Goal: Task Accomplishment & Management: Use online tool/utility

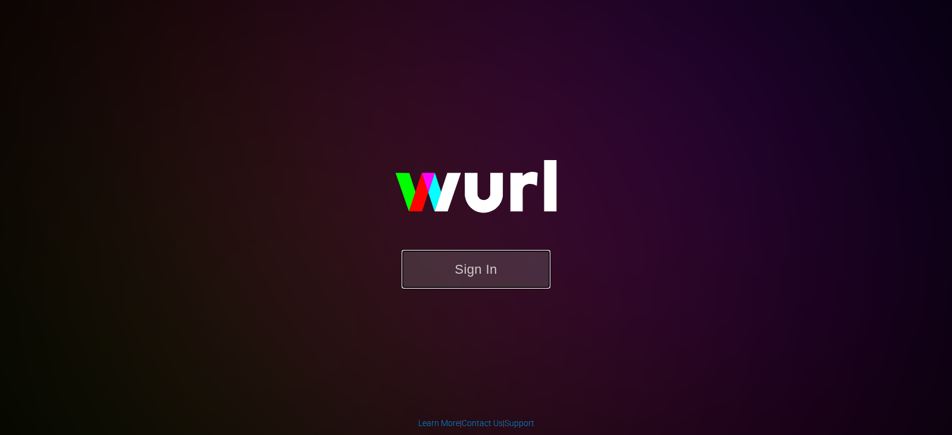
click at [482, 265] on button "Sign In" at bounding box center [476, 269] width 149 height 39
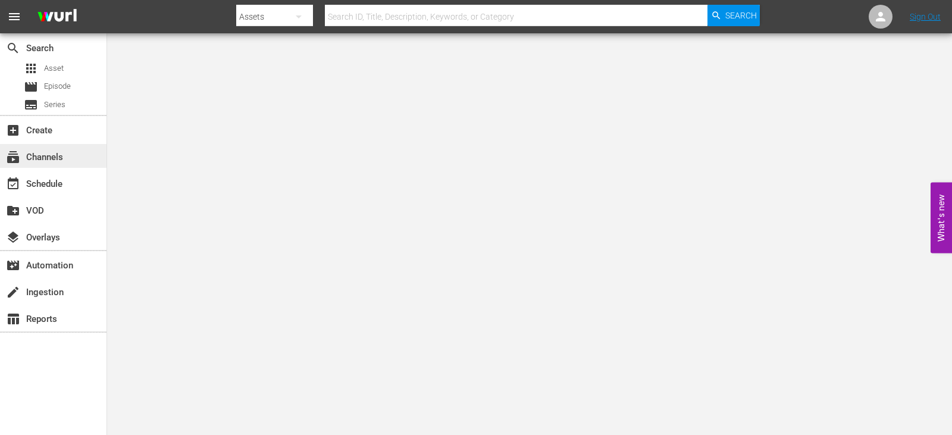
click at [51, 157] on div "subscriptions Channels" at bounding box center [33, 155] width 67 height 11
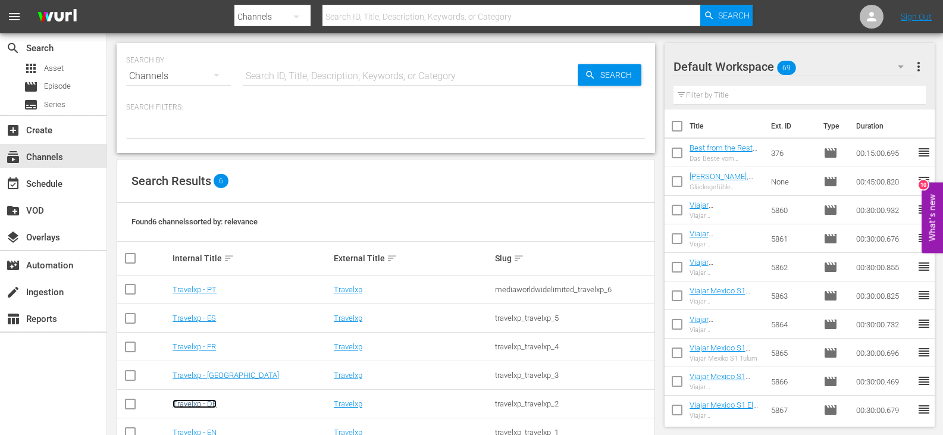
click at [198, 407] on link "Travelxp - DE" at bounding box center [195, 403] width 44 height 9
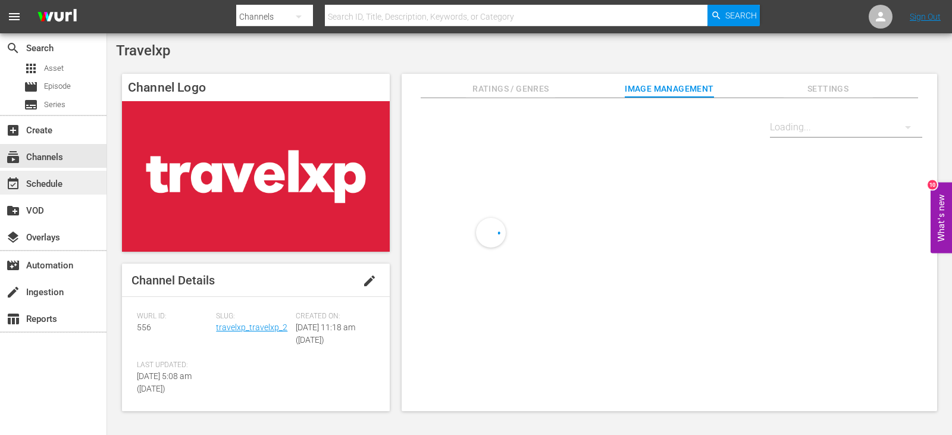
click at [68, 181] on div "event_available Schedule" at bounding box center [53, 183] width 106 height 24
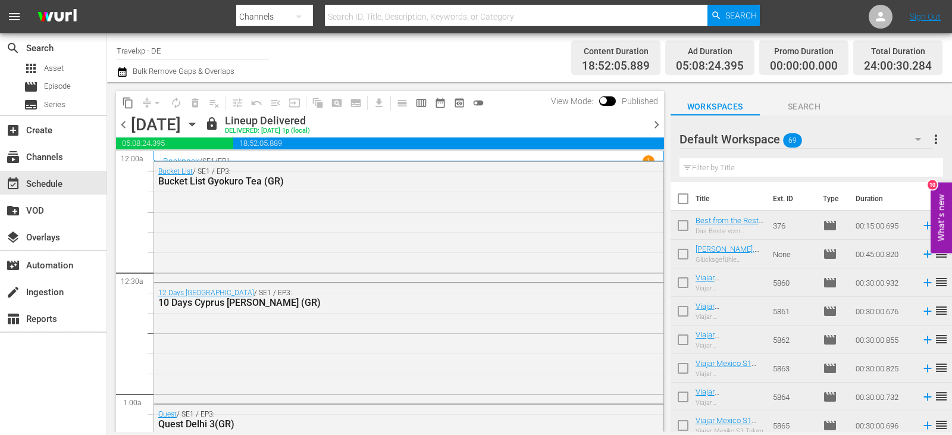
click at [654, 122] on span "chevron_right" at bounding box center [656, 124] width 15 height 15
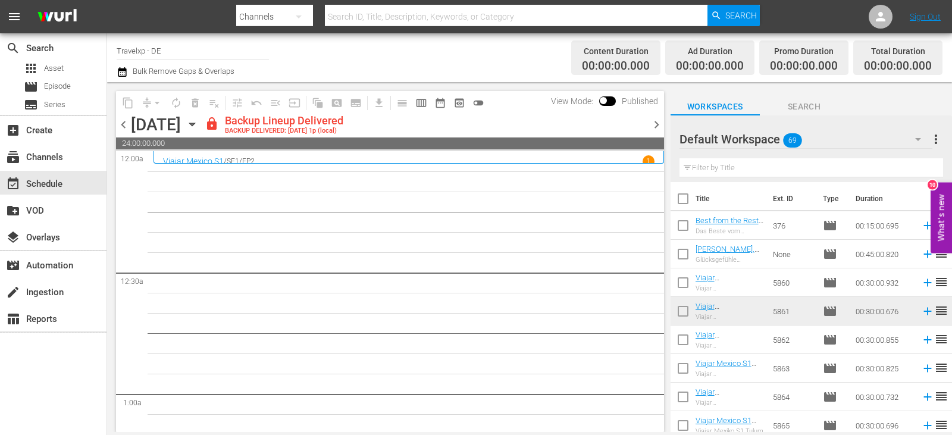
click at [657, 124] on span "chevron_right" at bounding box center [656, 124] width 15 height 15
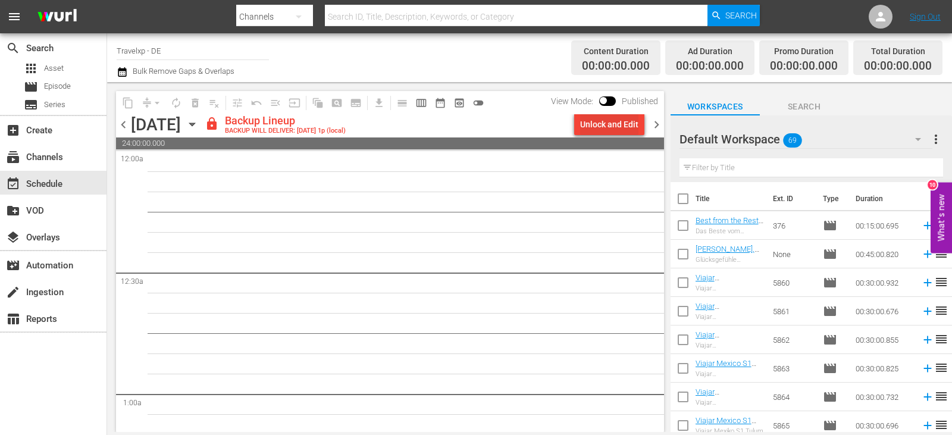
click at [609, 124] on div "Unlock and Edit" at bounding box center [609, 124] width 58 height 21
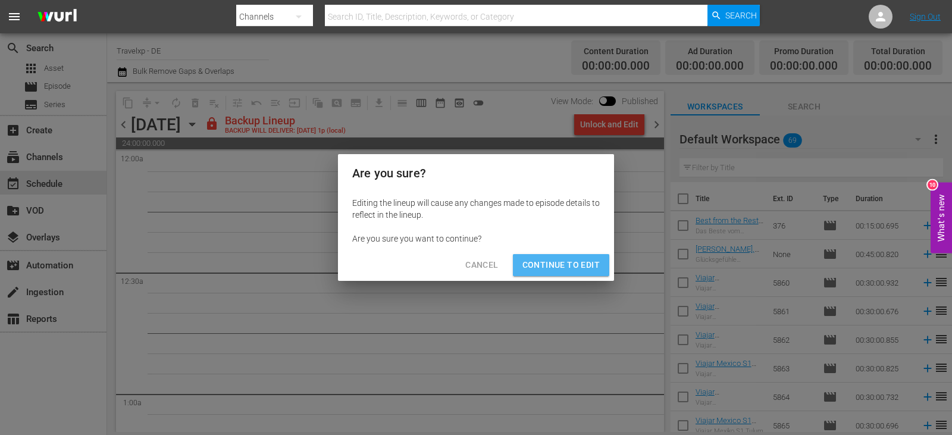
click at [575, 267] on span "Continue to Edit" at bounding box center [560, 265] width 77 height 15
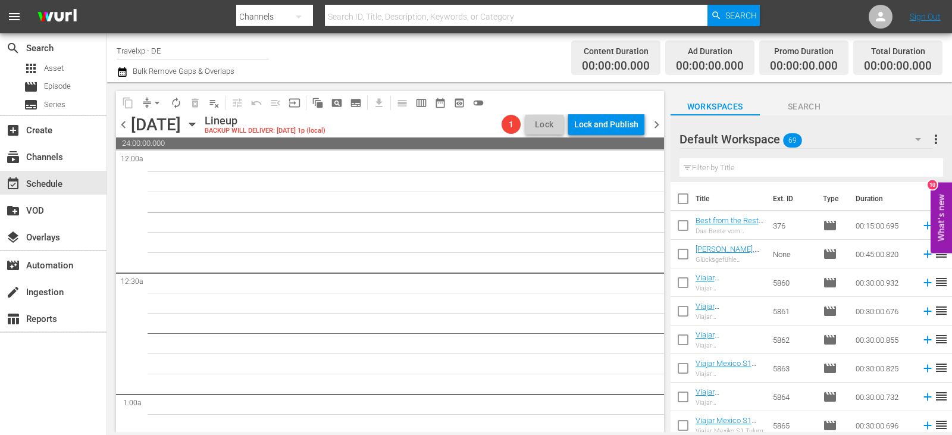
click at [718, 168] on input "text" at bounding box center [811, 167] width 264 height 19
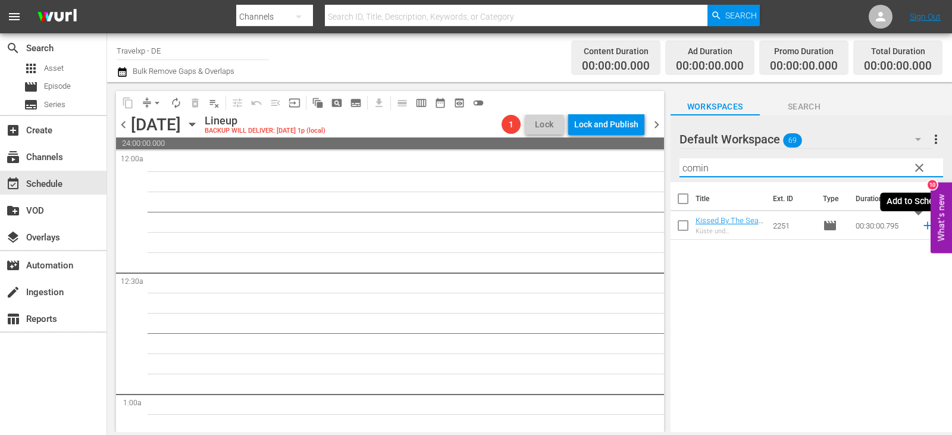
click at [922, 227] on icon at bounding box center [927, 225] width 13 height 13
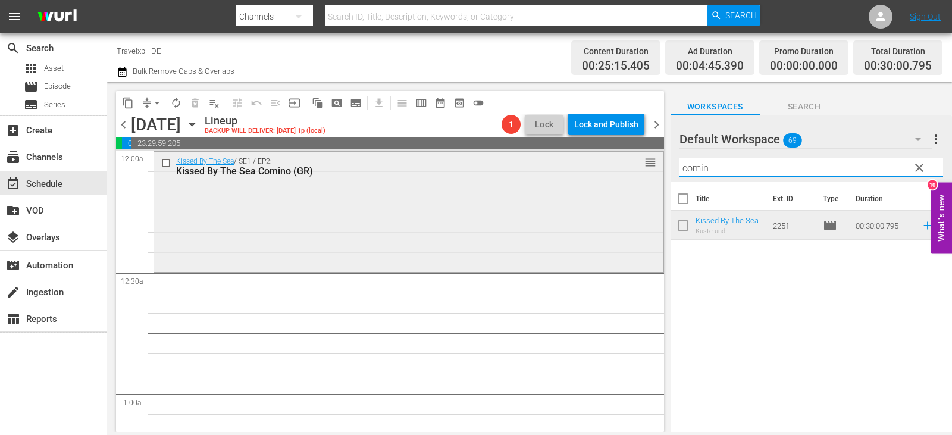
drag, startPoint x: 652, startPoint y: 171, endPoint x: 632, endPoint y: 174, distance: 20.4
click at [632, 174] on div "content_copy compress arrow_drop_down autorenew_outlined delete_forever_outline…" at bounding box center [529, 257] width 845 height 350
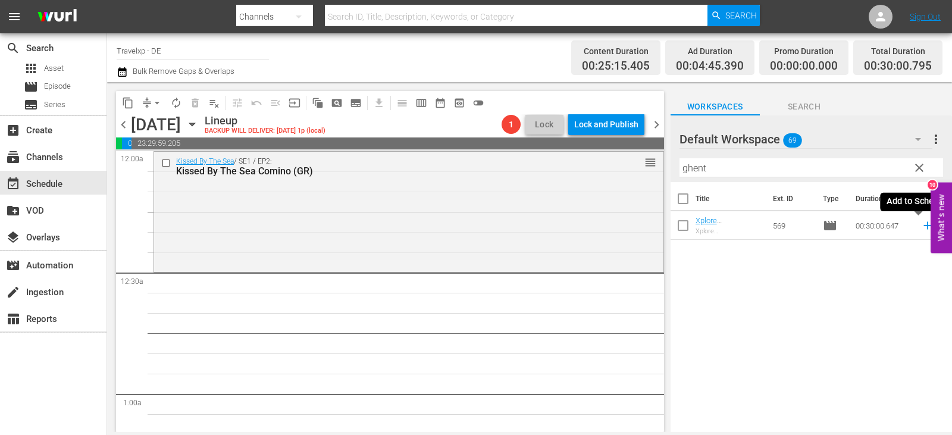
click at [921, 225] on icon at bounding box center [927, 225] width 13 height 13
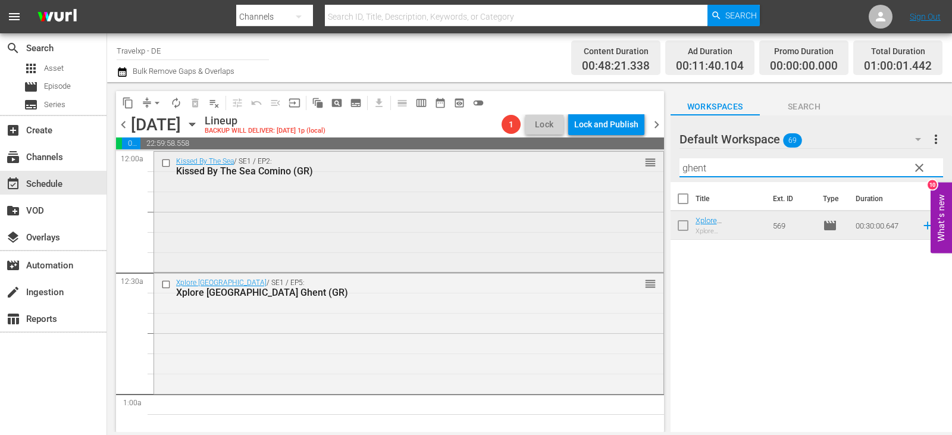
drag, startPoint x: 724, startPoint y: 167, endPoint x: 591, endPoint y: 167, distance: 132.6
click at [591, 167] on div "content_copy compress arrow_drop_down autorenew_outlined delete_forever_outline…" at bounding box center [529, 257] width 845 height 350
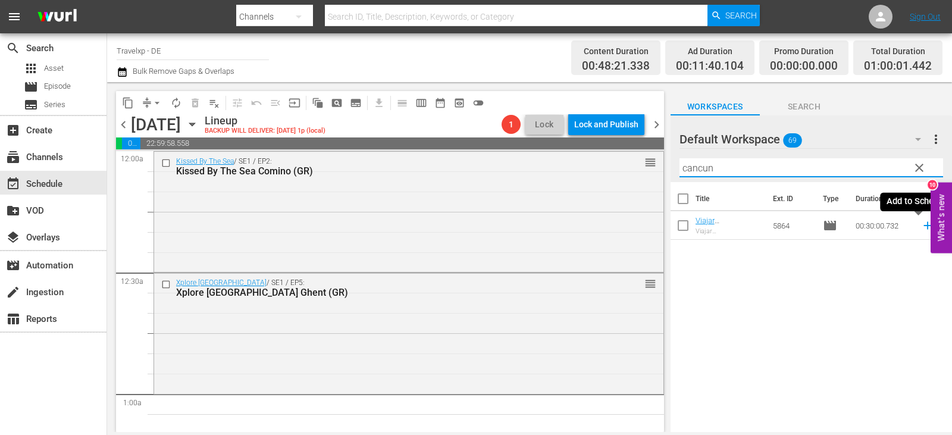
click at [923, 228] on icon at bounding box center [927, 226] width 8 height 8
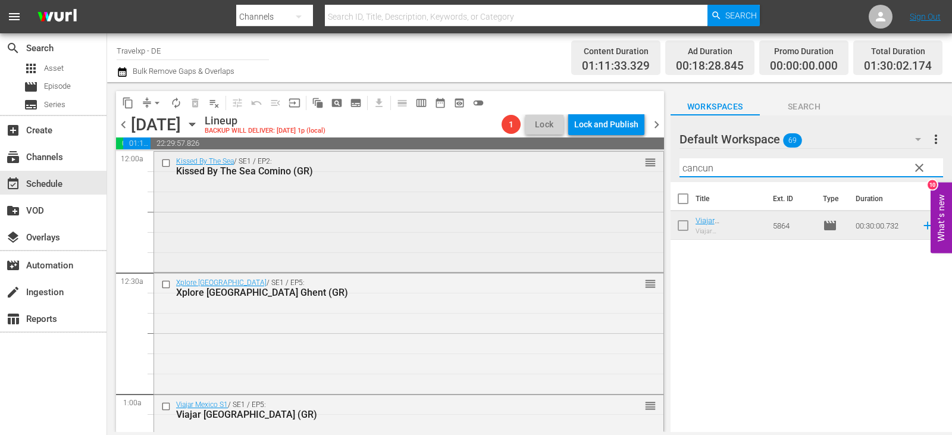
drag, startPoint x: 730, startPoint y: 168, endPoint x: 622, endPoint y: 164, distance: 108.3
click at [622, 164] on div "content_copy compress arrow_drop_down autorenew_outlined delete_forever_outline…" at bounding box center [529, 257] width 845 height 350
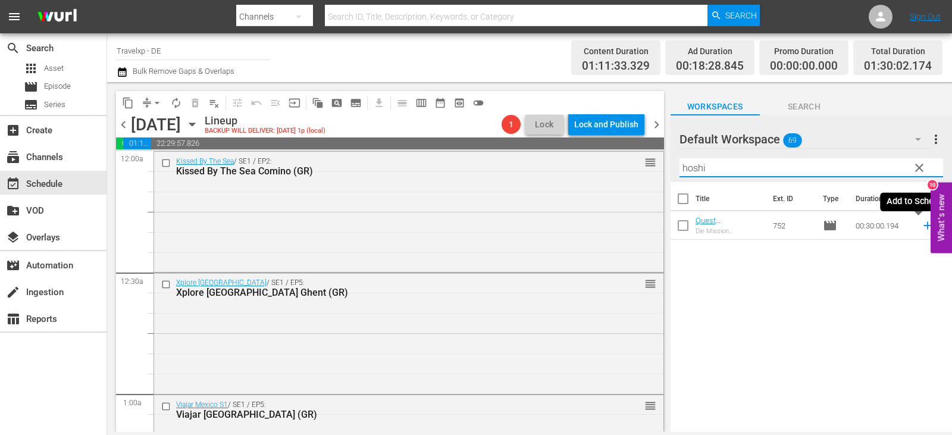
click at [923, 226] on icon at bounding box center [927, 226] width 8 height 8
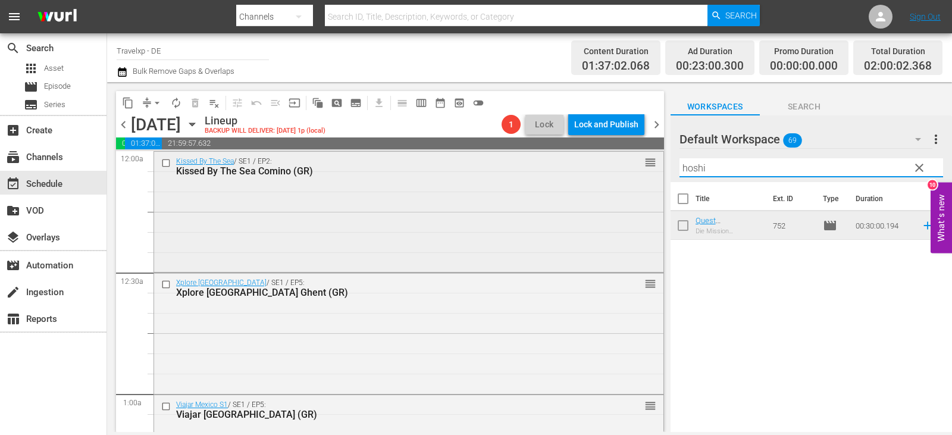
drag, startPoint x: 733, startPoint y: 167, endPoint x: 600, endPoint y: 167, distance: 133.8
click at [600, 167] on div "content_copy compress arrow_drop_down autorenew_outlined delete_forever_outline…" at bounding box center [529, 257] width 845 height 350
click at [921, 225] on icon at bounding box center [927, 225] width 13 height 13
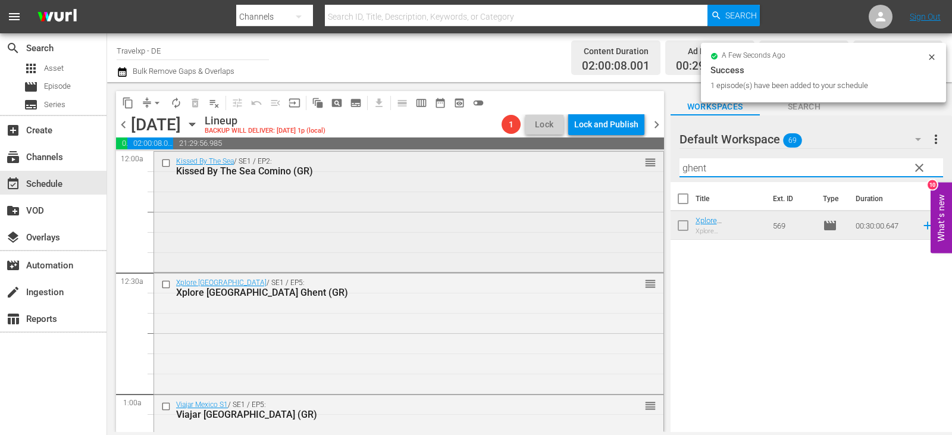
drag, startPoint x: 711, startPoint y: 173, endPoint x: 600, endPoint y: 175, distance: 111.9
click at [600, 175] on div "content_copy compress arrow_drop_down autorenew_outlined delete_forever_outline…" at bounding box center [529, 257] width 845 height 350
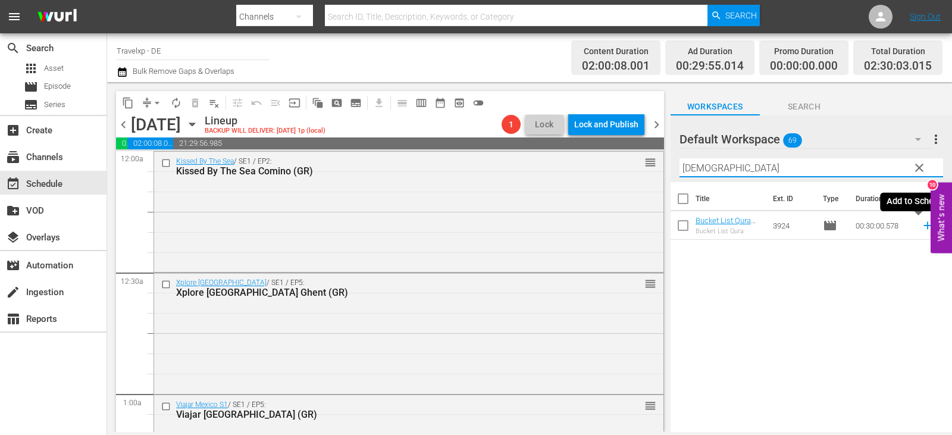
click at [923, 226] on icon at bounding box center [927, 226] width 8 height 8
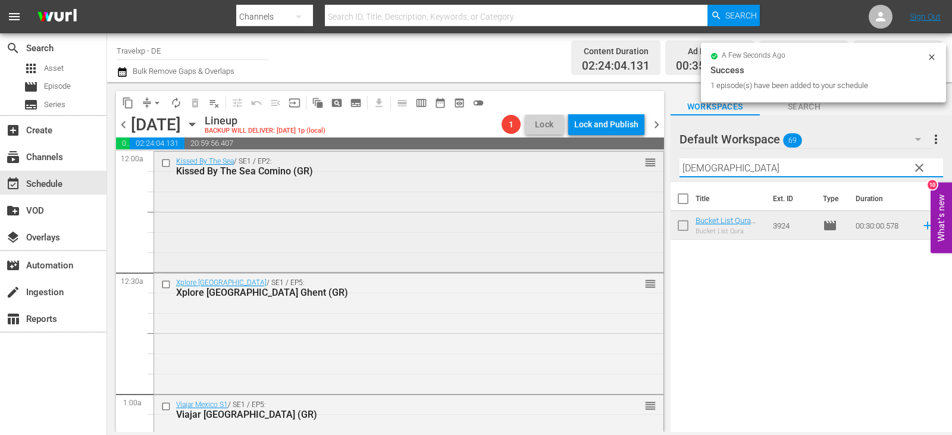
drag, startPoint x: 723, startPoint y: 173, endPoint x: 475, endPoint y: 173, distance: 248.0
click at [475, 173] on div "content_copy compress arrow_drop_down autorenew_outlined delete_forever_outline…" at bounding box center [529, 257] width 845 height 350
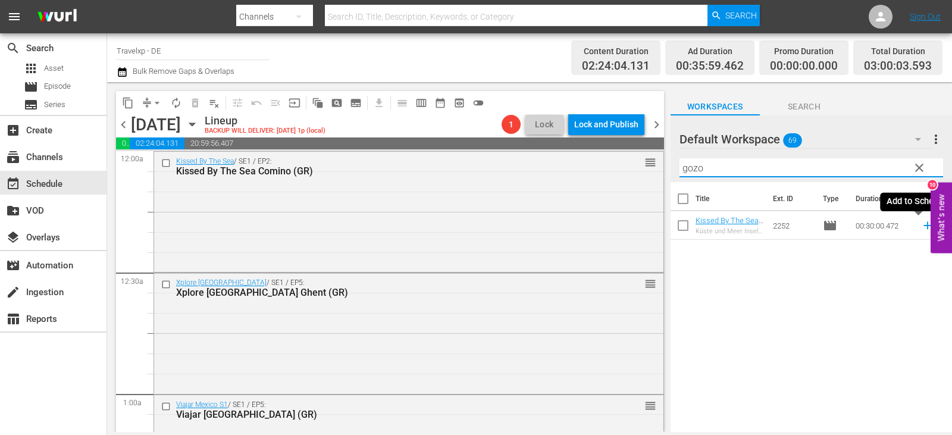
click at [923, 227] on icon at bounding box center [927, 226] width 8 height 8
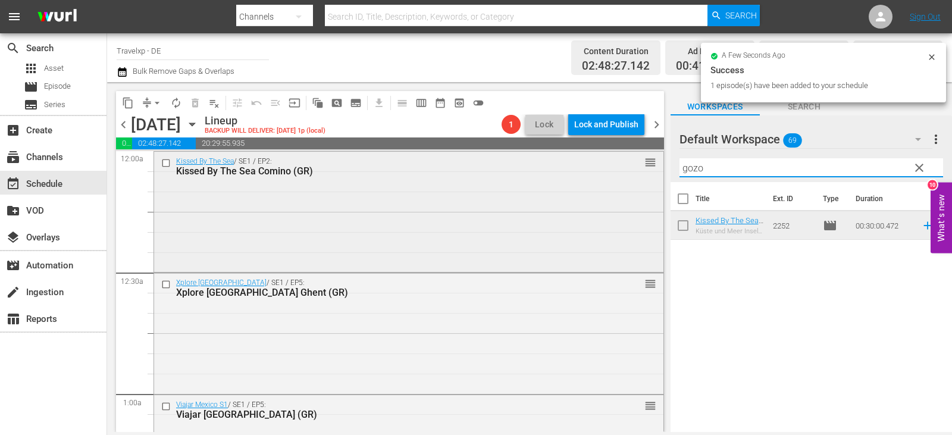
drag, startPoint x: 717, startPoint y: 166, endPoint x: 652, endPoint y: 170, distance: 65.0
click at [652, 170] on div "content_copy compress arrow_drop_down autorenew_outlined delete_forever_outline…" at bounding box center [529, 257] width 845 height 350
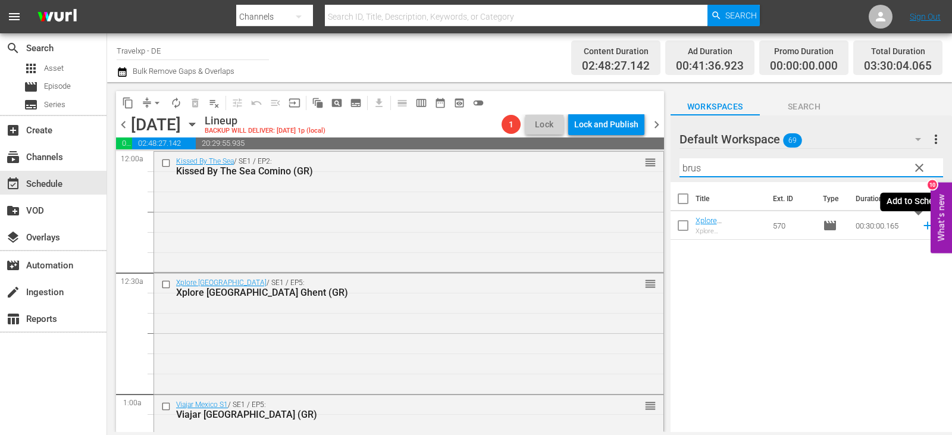
click at [921, 222] on icon at bounding box center [927, 225] width 13 height 13
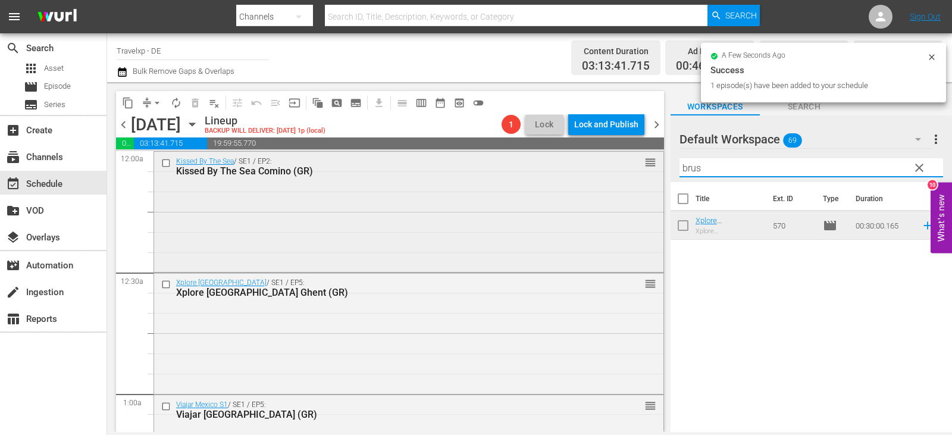
drag, startPoint x: 719, startPoint y: 171, endPoint x: 634, endPoint y: 170, distance: 84.5
click at [634, 170] on div "content_copy compress arrow_drop_down autorenew_outlined delete_forever_outline…" at bounding box center [529, 257] width 845 height 350
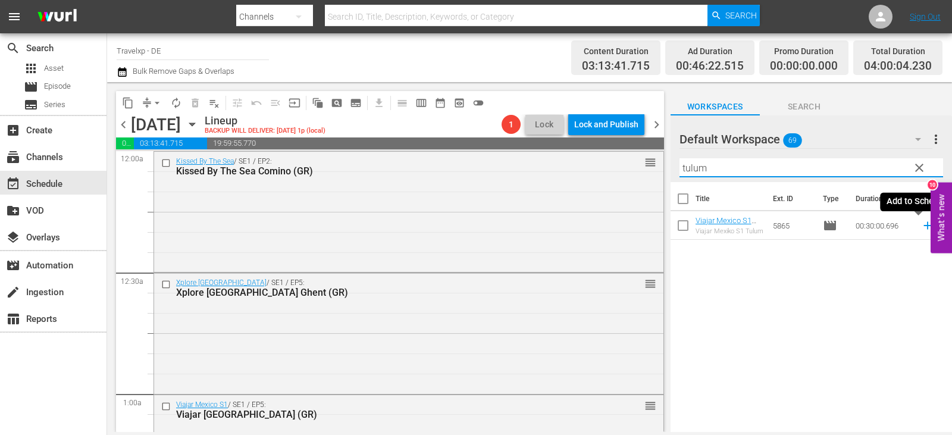
click at [923, 227] on icon at bounding box center [927, 226] width 8 height 8
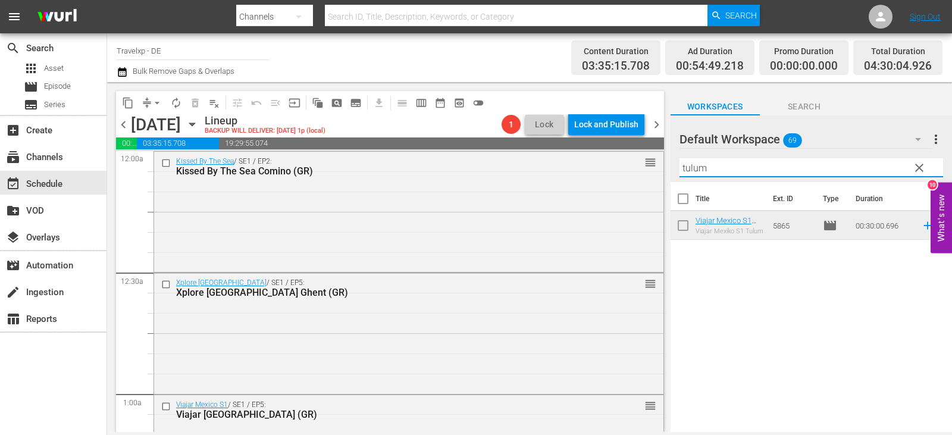
drag, startPoint x: 725, startPoint y: 165, endPoint x: 675, endPoint y: 165, distance: 50.6
click at [675, 165] on div "Default Workspace 69 Default more_vert clear Filter by Title tulum" at bounding box center [810, 148] width 281 height 67
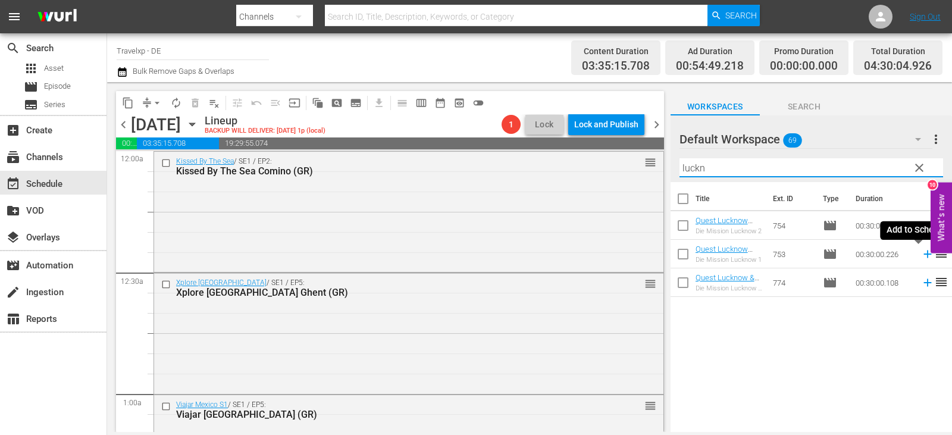
click at [921, 255] on icon at bounding box center [927, 253] width 13 height 13
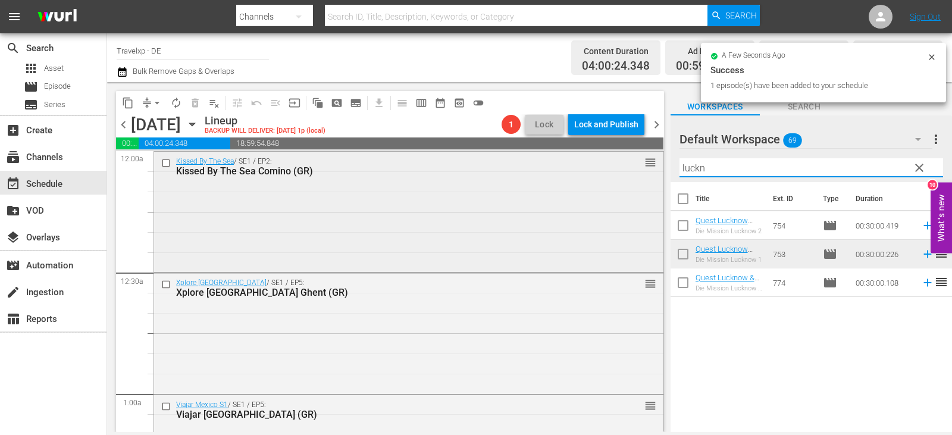
drag, startPoint x: 734, startPoint y: 169, endPoint x: 592, endPoint y: 178, distance: 142.4
click at [592, 178] on div "content_copy compress arrow_drop_down autorenew_outlined delete_forever_outline…" at bounding box center [529, 257] width 845 height 350
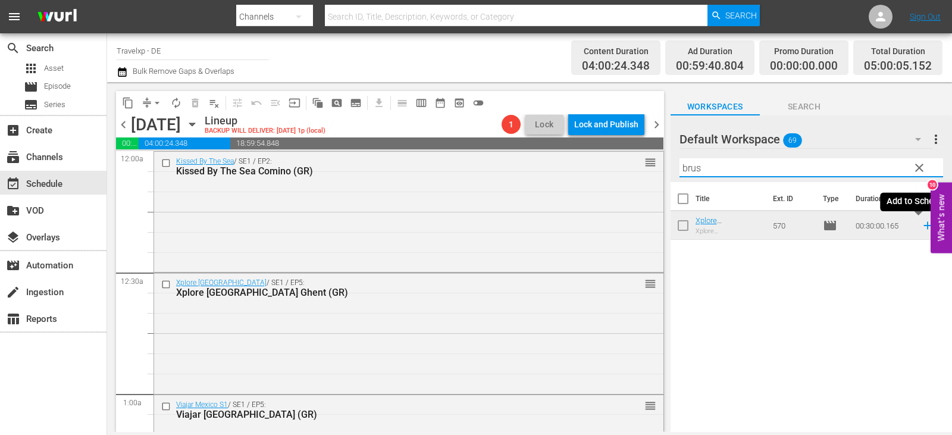
click at [923, 227] on icon at bounding box center [927, 226] width 8 height 8
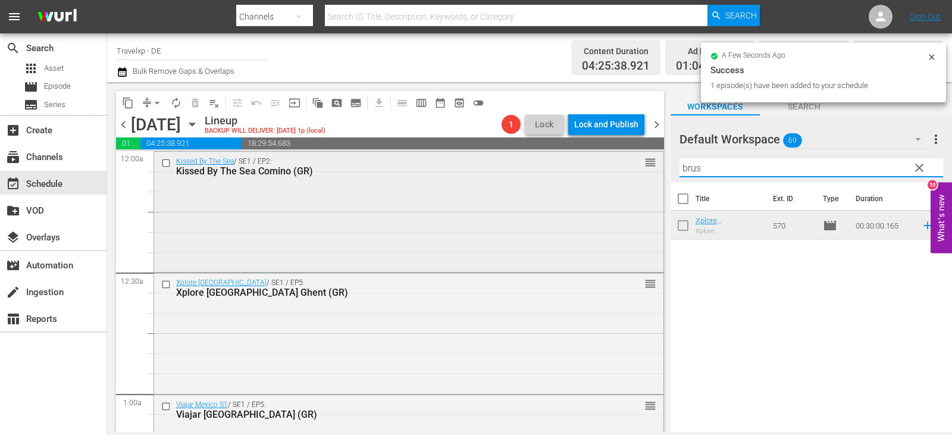
drag, startPoint x: 710, startPoint y: 168, endPoint x: 635, endPoint y: 172, distance: 74.5
click at [635, 172] on div "content_copy compress arrow_drop_down autorenew_outlined delete_forever_outline…" at bounding box center [529, 257] width 845 height 350
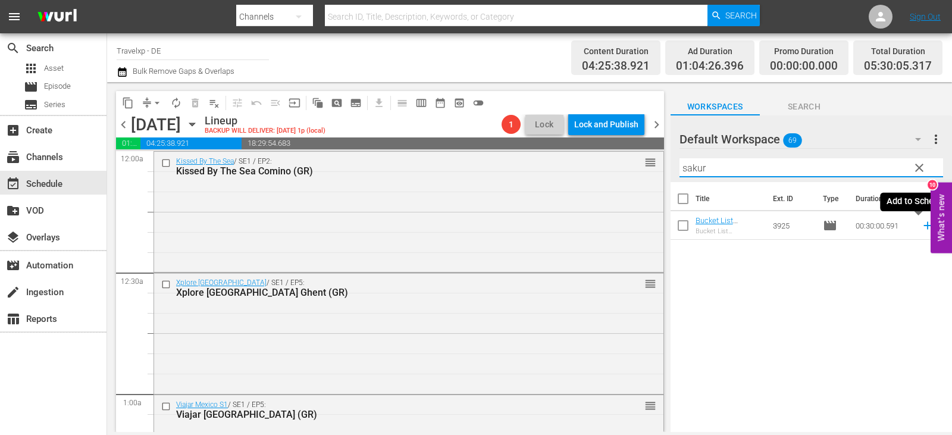
click at [921, 227] on icon at bounding box center [927, 225] width 13 height 13
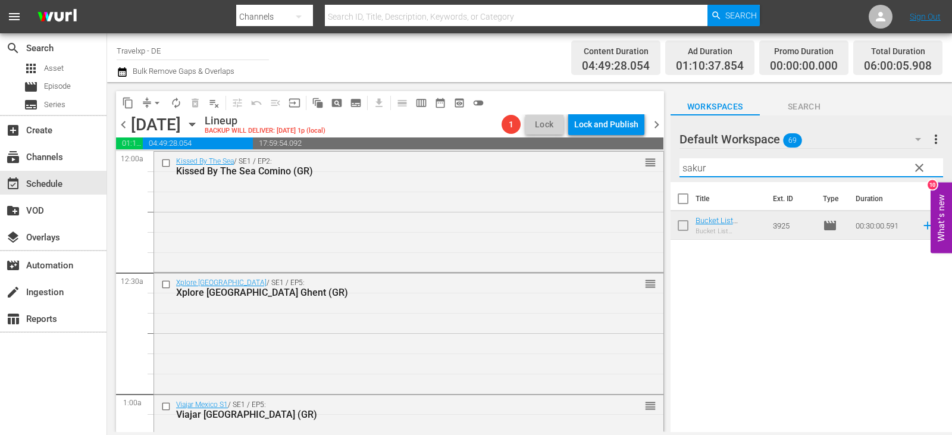
drag, startPoint x: 720, startPoint y: 160, endPoint x: 661, endPoint y: 171, distance: 60.0
click at [661, 171] on div "content_copy compress arrow_drop_down autorenew_outlined delete_forever_outline…" at bounding box center [529, 257] width 845 height 350
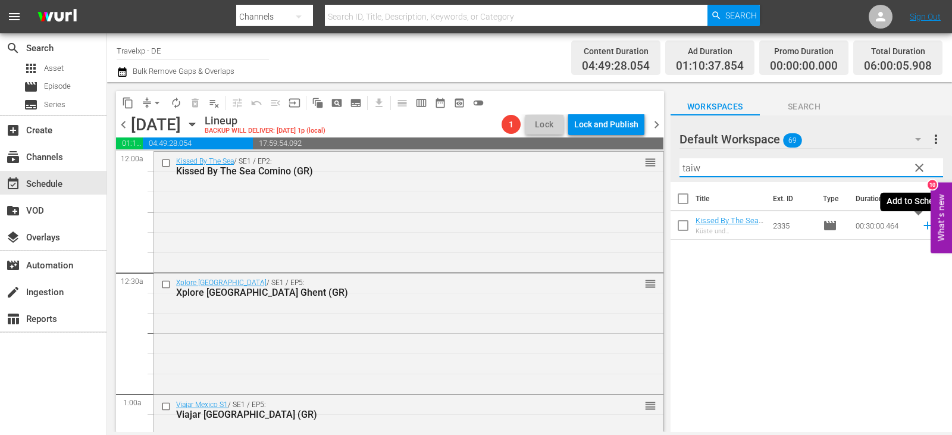
click at [921, 227] on icon at bounding box center [927, 225] width 13 height 13
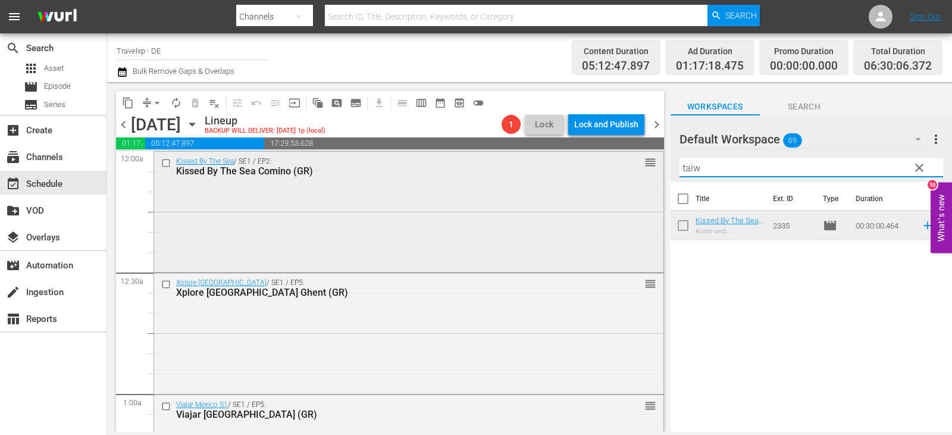
drag, startPoint x: 714, startPoint y: 170, endPoint x: 639, endPoint y: 171, distance: 75.0
click at [639, 171] on div "content_copy compress arrow_drop_down autorenew_outlined delete_forever_outline…" at bounding box center [529, 257] width 845 height 350
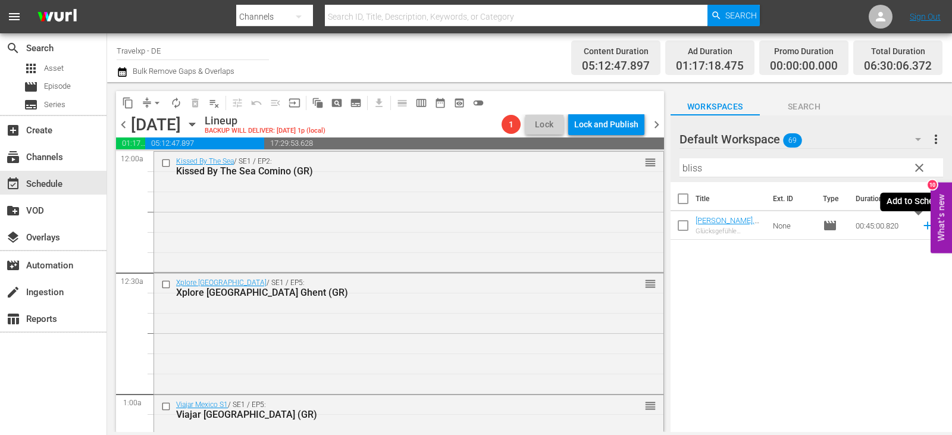
click at [921, 227] on icon at bounding box center [927, 225] width 13 height 13
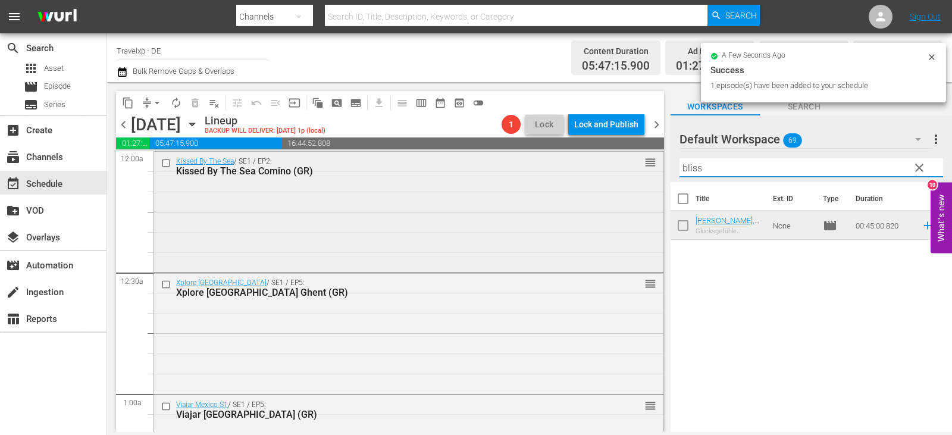
drag, startPoint x: 720, startPoint y: 165, endPoint x: 625, endPoint y: 174, distance: 95.6
click at [625, 174] on div "content_copy compress arrow_drop_down autorenew_outlined delete_forever_outline…" at bounding box center [529, 257] width 845 height 350
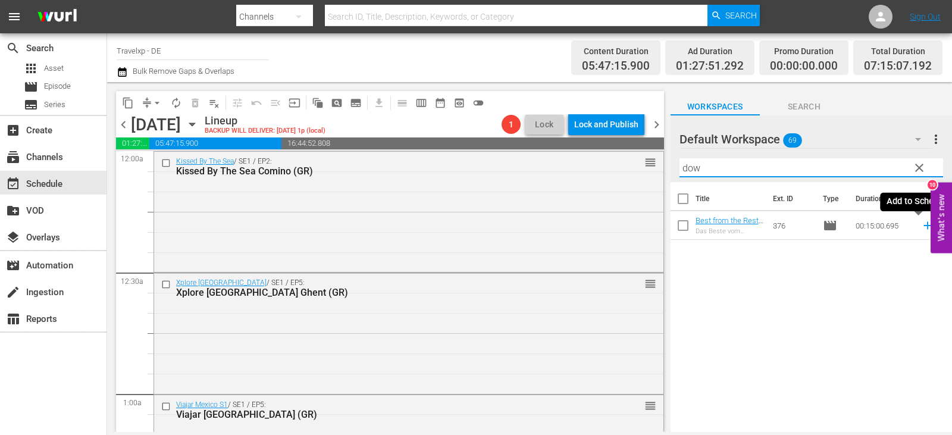
click at [921, 230] on icon at bounding box center [927, 225] width 13 height 13
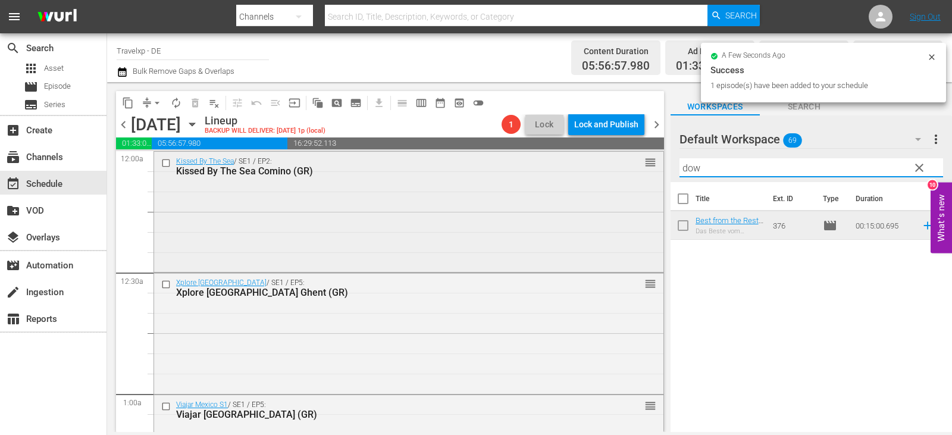
drag, startPoint x: 716, startPoint y: 171, endPoint x: 622, endPoint y: 174, distance: 94.0
click at [622, 174] on div "content_copy compress arrow_drop_down autorenew_outlined delete_forever_outline…" at bounding box center [529, 257] width 845 height 350
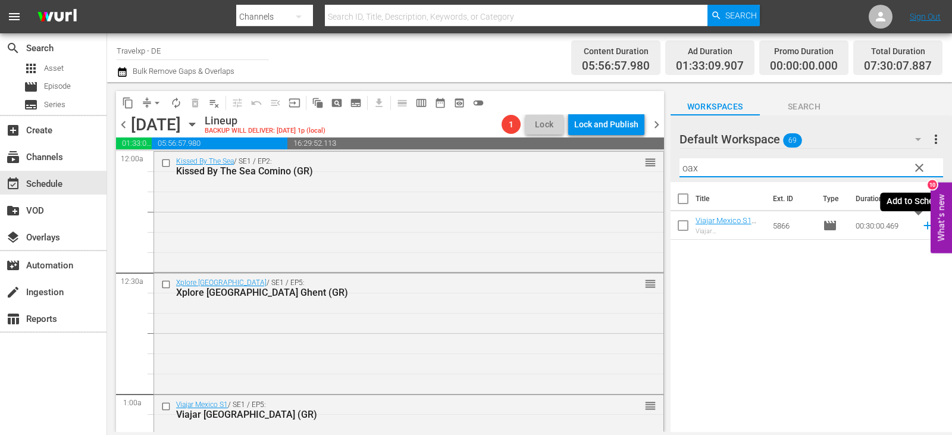
click at [921, 227] on icon at bounding box center [927, 225] width 13 height 13
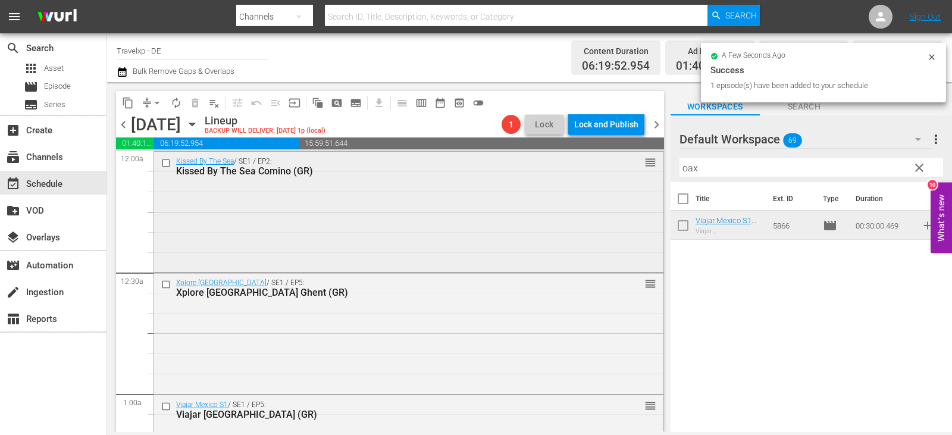
drag, startPoint x: 707, startPoint y: 171, endPoint x: 585, endPoint y: 175, distance: 121.4
click at [585, 175] on div "content_copy compress arrow_drop_down autorenew_outlined delete_forever_outline…" at bounding box center [529, 257] width 845 height 350
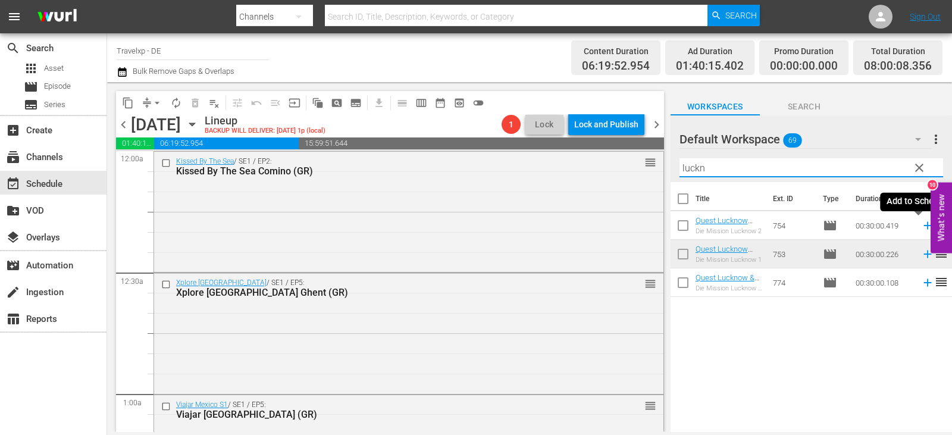
click at [921, 228] on icon at bounding box center [927, 225] width 13 height 13
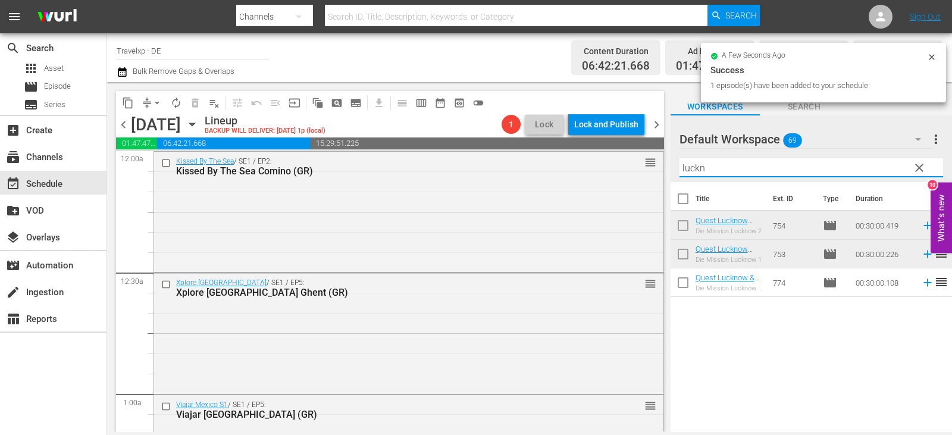
drag, startPoint x: 710, startPoint y: 168, endPoint x: 657, endPoint y: 174, distance: 53.8
click at [657, 174] on div "content_copy compress arrow_drop_down autorenew_outlined delete_forever_outline…" at bounding box center [529, 257] width 845 height 350
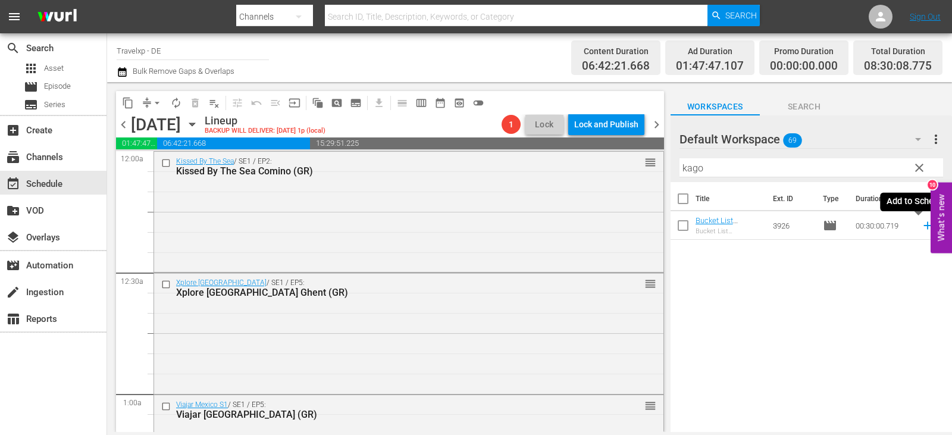
click at [923, 227] on icon at bounding box center [927, 226] width 8 height 8
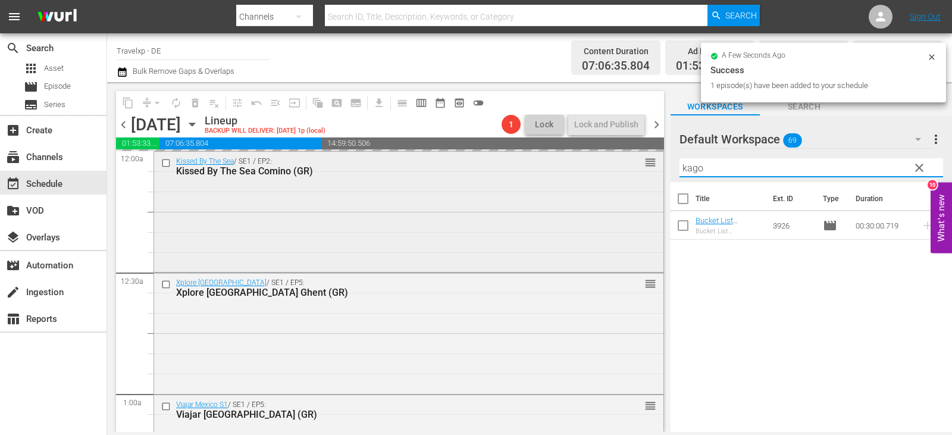
drag, startPoint x: 723, startPoint y: 165, endPoint x: 567, endPoint y: 165, distance: 156.4
click at [567, 165] on div "content_copy compress arrow_drop_down autorenew_outlined delete_forever_outline…" at bounding box center [529, 257] width 845 height 350
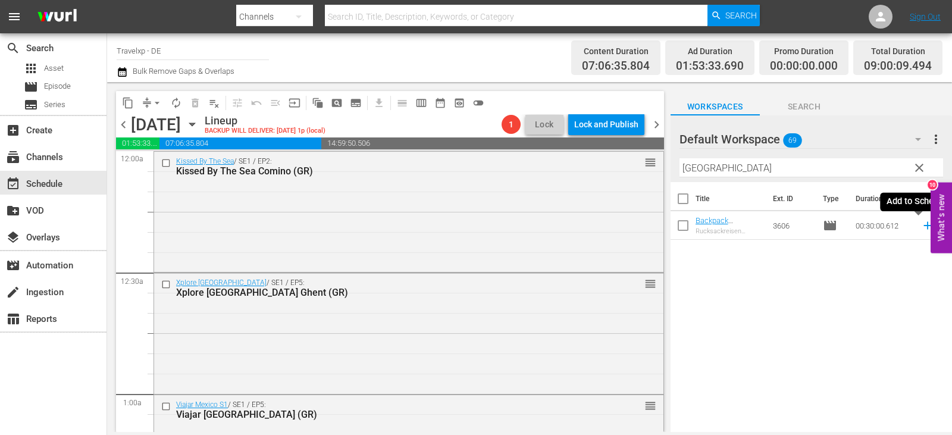
click at [921, 227] on icon at bounding box center [927, 225] width 13 height 13
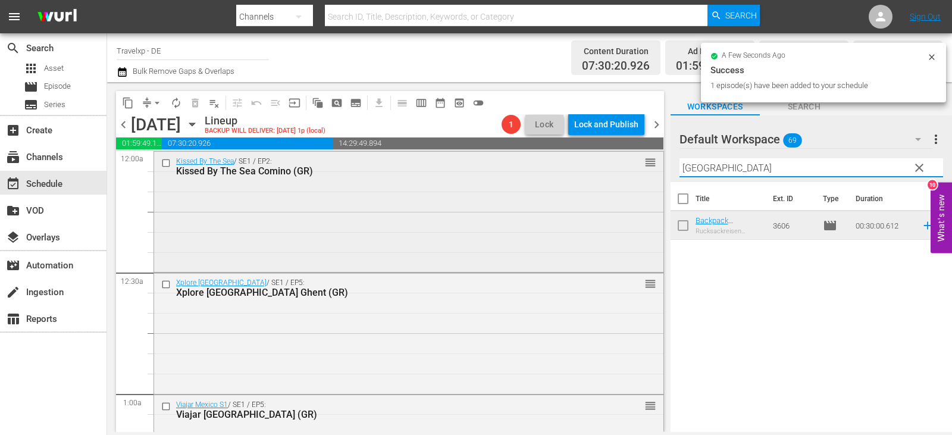
drag, startPoint x: 722, startPoint y: 167, endPoint x: 635, endPoint y: 168, distance: 87.4
click at [635, 168] on div "content_copy compress arrow_drop_down autorenew_outlined delete_forever_outline…" at bounding box center [529, 257] width 845 height 350
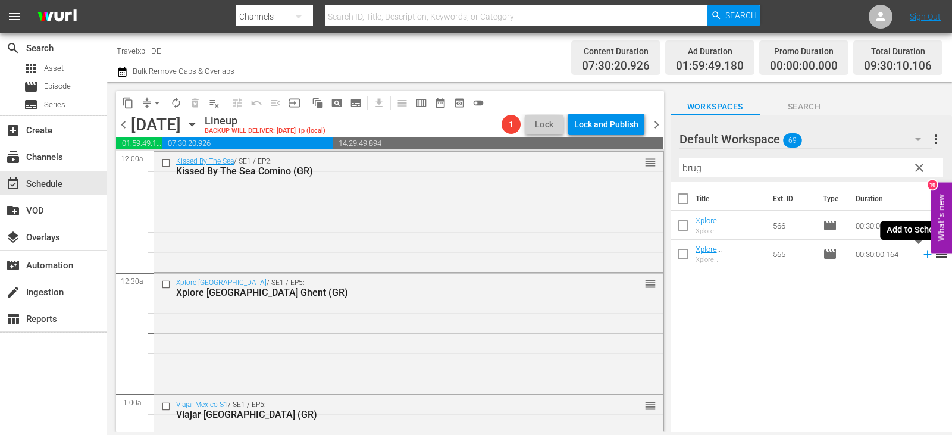
click at [921, 252] on icon at bounding box center [927, 253] width 13 height 13
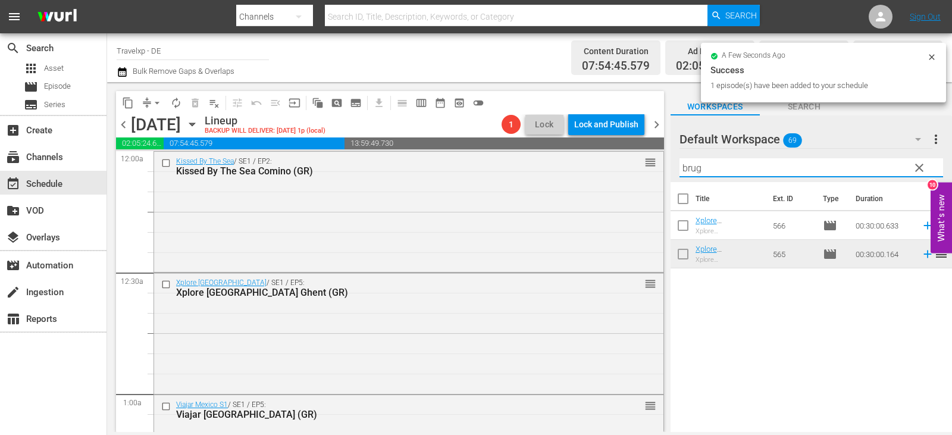
click at [623, 176] on div "content_copy compress arrow_drop_down autorenew_outlined delete_forever_outline…" at bounding box center [529, 257] width 845 height 350
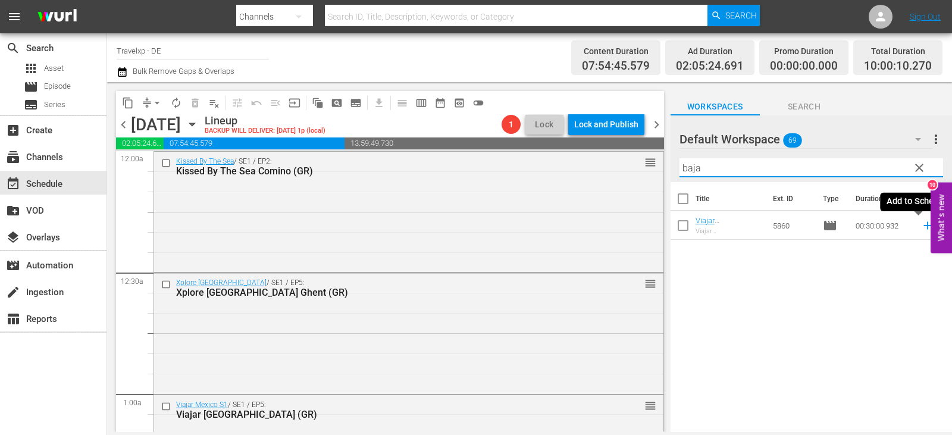
click at [921, 228] on icon at bounding box center [927, 225] width 13 height 13
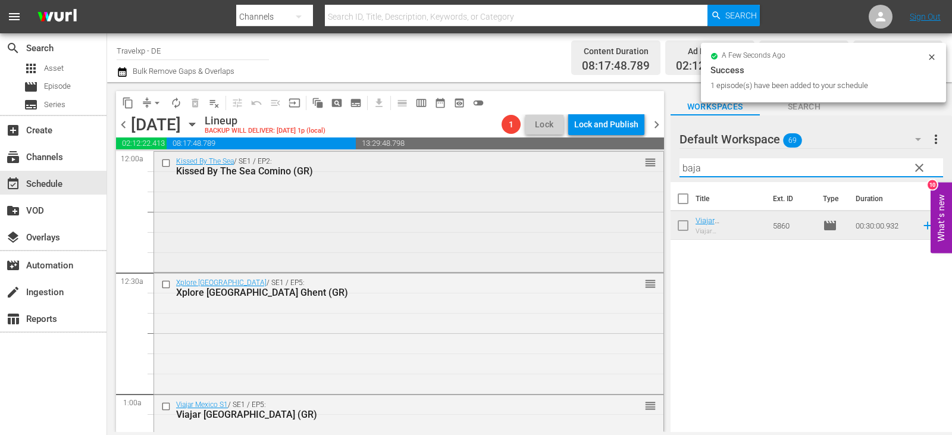
click at [647, 177] on div "content_copy compress arrow_drop_down autorenew_outlined delete_forever_outline…" at bounding box center [529, 257] width 845 height 350
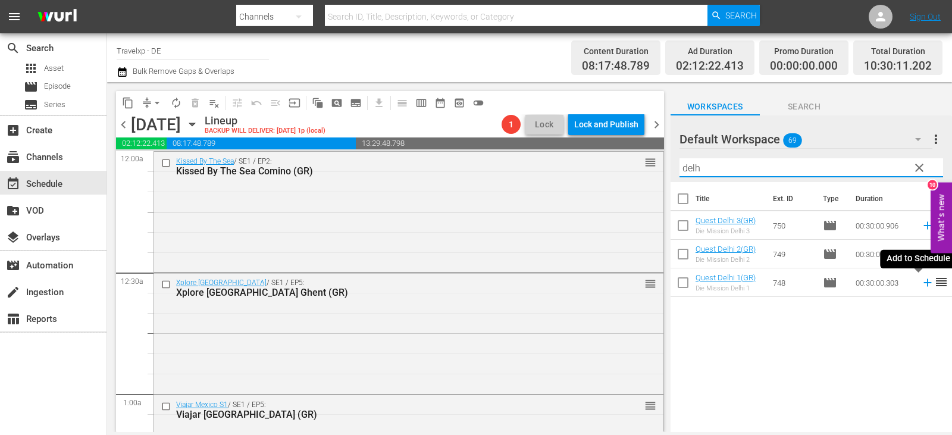
click at [921, 284] on icon at bounding box center [927, 282] width 13 height 13
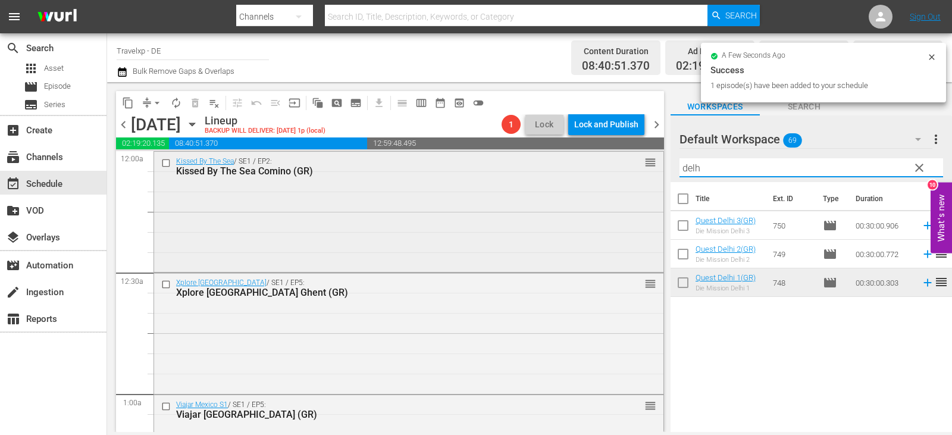
drag, startPoint x: 708, startPoint y: 166, endPoint x: 617, endPoint y: 174, distance: 90.8
click at [617, 174] on div "content_copy compress arrow_drop_down autorenew_outlined delete_forever_outline…" at bounding box center [529, 257] width 845 height 350
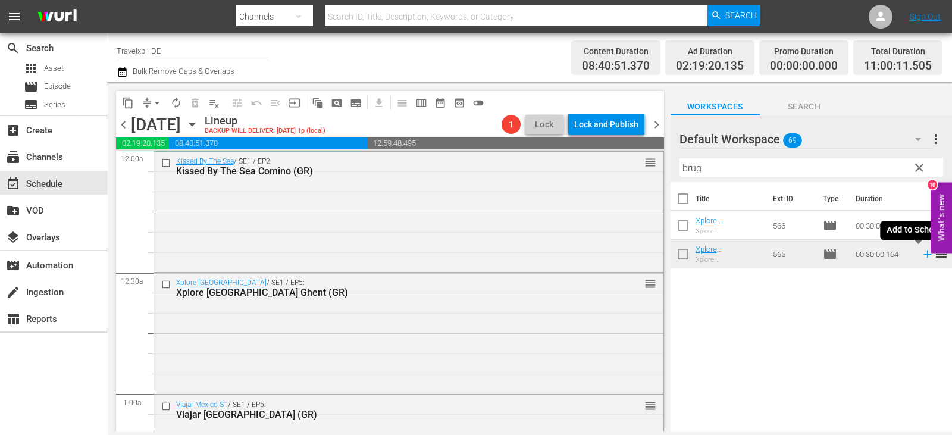
click at [923, 253] on icon at bounding box center [927, 254] width 8 height 8
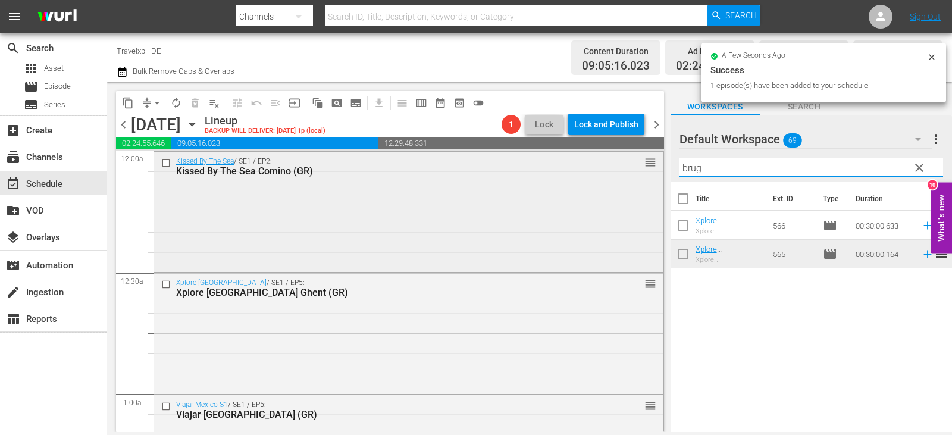
drag, startPoint x: 727, startPoint y: 169, endPoint x: 575, endPoint y: 181, distance: 152.8
click at [575, 181] on div "content_copy compress arrow_drop_down autorenew_outlined delete_forever_outline…" at bounding box center [529, 257] width 845 height 350
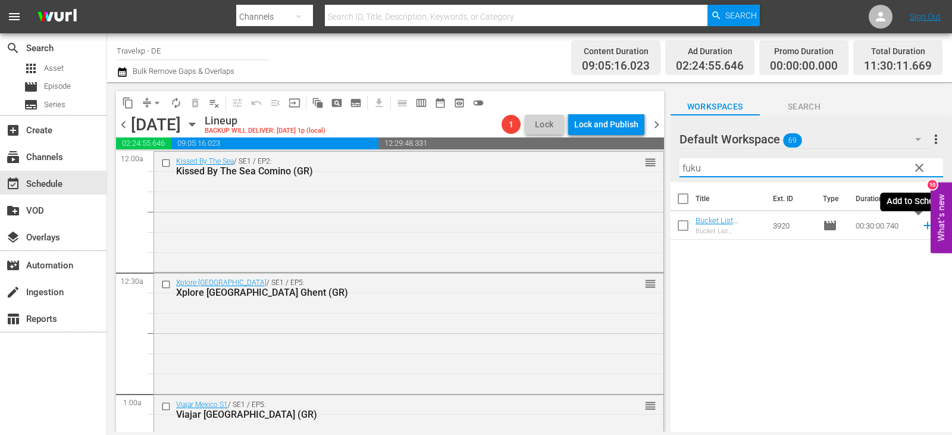
click at [923, 225] on icon at bounding box center [927, 226] width 8 height 8
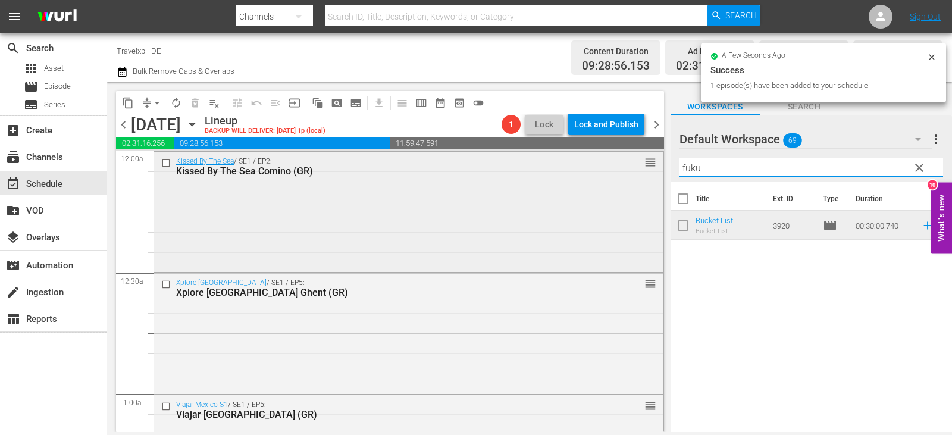
drag, startPoint x: 714, startPoint y: 170, endPoint x: 638, endPoint y: 170, distance: 75.5
click at [638, 170] on div "content_copy compress arrow_drop_down autorenew_outlined delete_forever_outline…" at bounding box center [529, 257] width 845 height 350
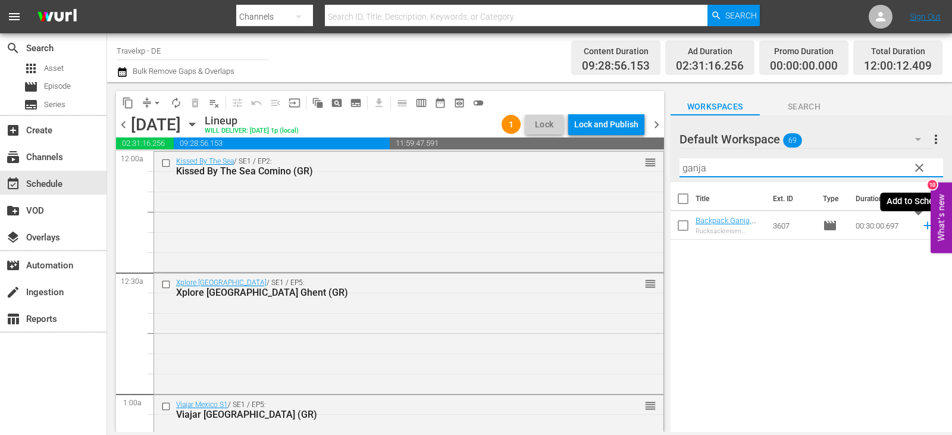
click at [923, 226] on icon at bounding box center [927, 226] width 8 height 8
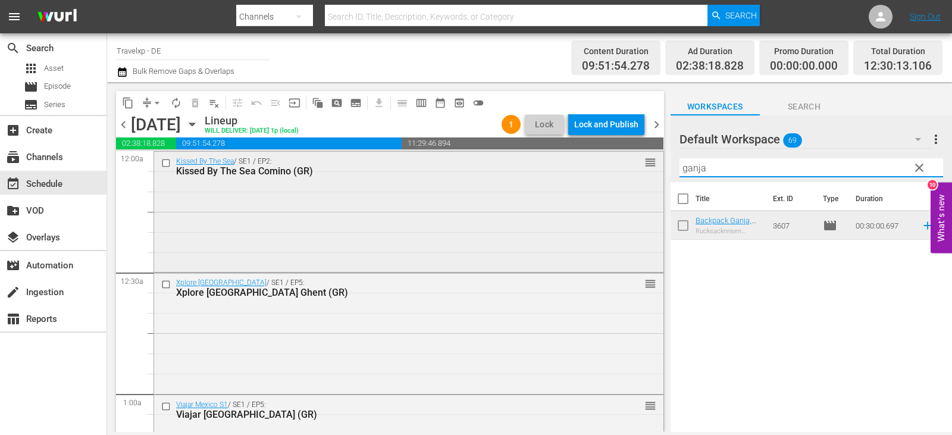
drag, startPoint x: 716, startPoint y: 171, endPoint x: 610, endPoint y: 172, distance: 105.9
click at [610, 172] on div "content_copy compress arrow_drop_down autorenew_outlined delete_forever_outline…" at bounding box center [529, 257] width 845 height 350
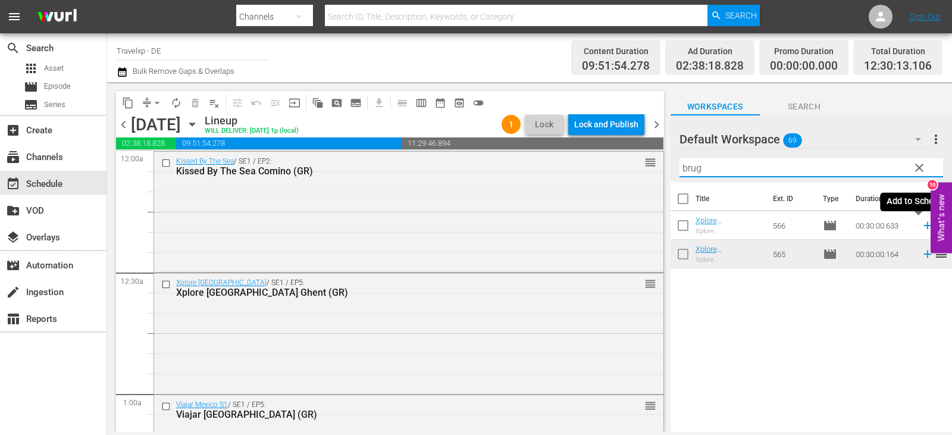
click at [921, 230] on icon at bounding box center [927, 225] width 13 height 13
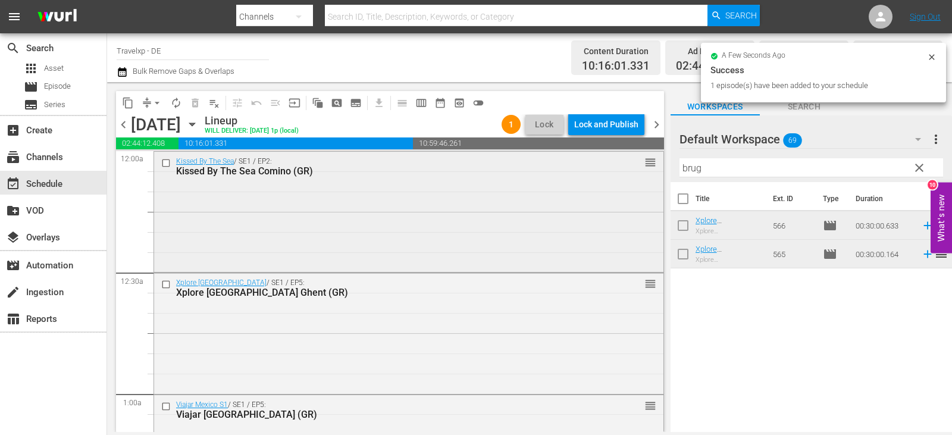
click at [634, 171] on div "content_copy compress arrow_drop_down autorenew_outlined delete_forever_outline…" at bounding box center [529, 257] width 845 height 350
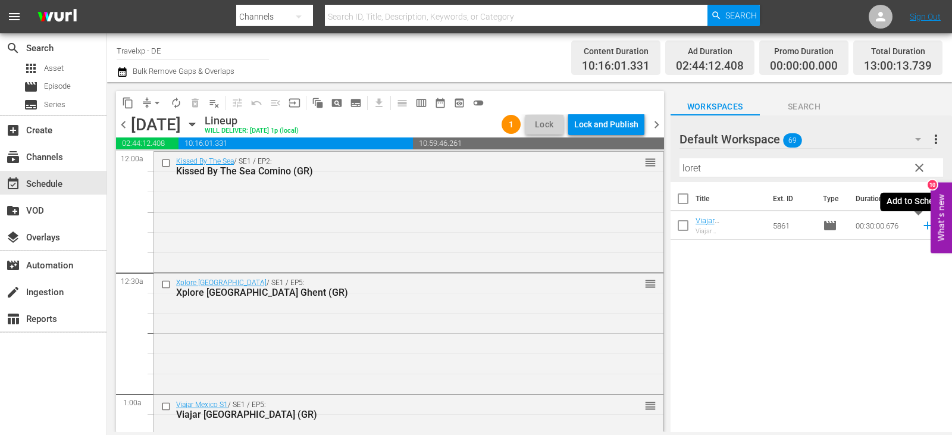
click at [921, 227] on icon at bounding box center [927, 225] width 13 height 13
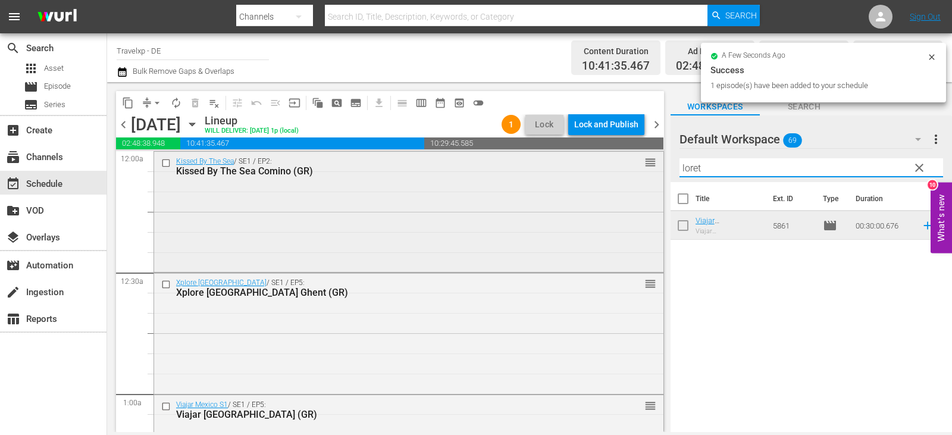
click at [570, 168] on div "content_copy compress arrow_drop_down autorenew_outlined delete_forever_outline…" at bounding box center [529, 257] width 845 height 350
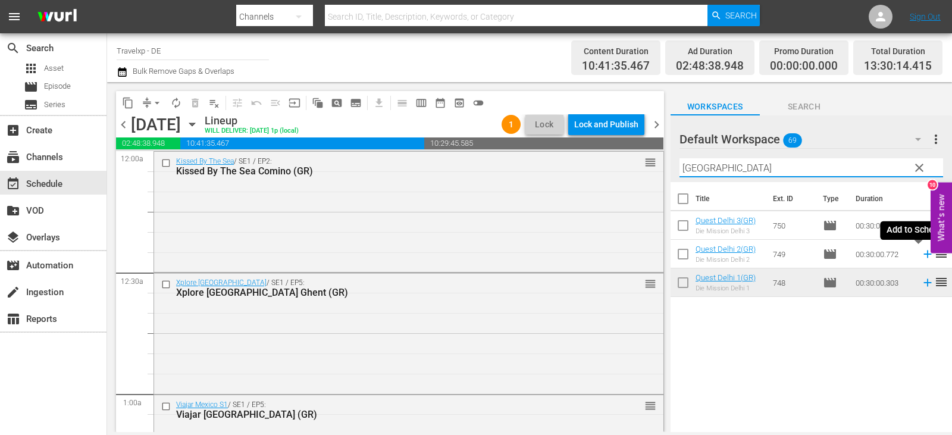
click at [921, 256] on icon at bounding box center [927, 253] width 13 height 13
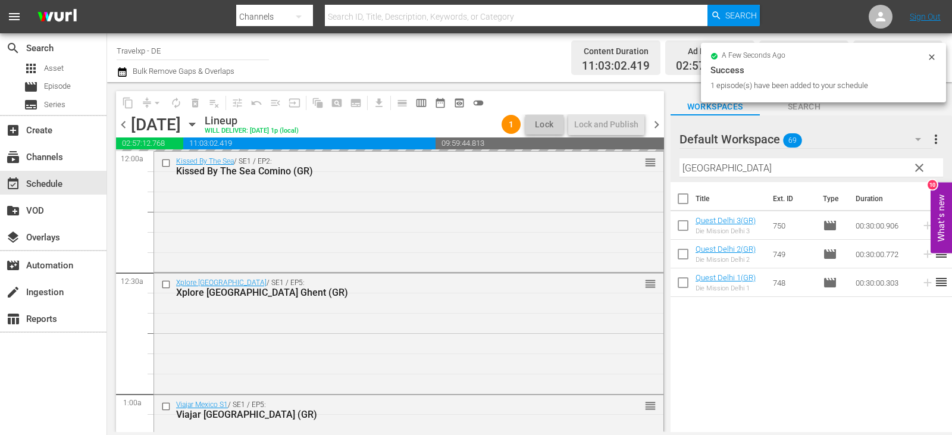
click at [545, 166] on div "content_copy compress arrow_drop_down autorenew_outlined delete_forever_outline…" at bounding box center [529, 257] width 845 height 350
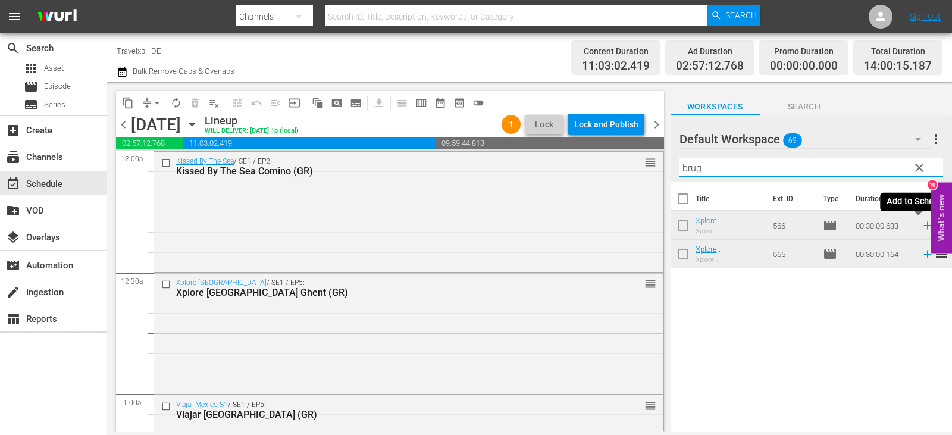
click at [921, 224] on icon at bounding box center [927, 225] width 13 height 13
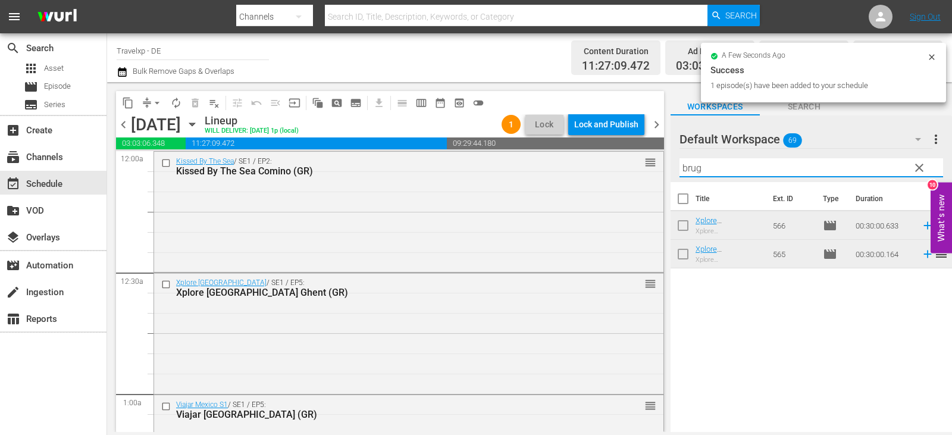
click at [610, 179] on div "content_copy compress arrow_drop_down autorenew_outlined delete_forever_outline…" at bounding box center [529, 257] width 845 height 350
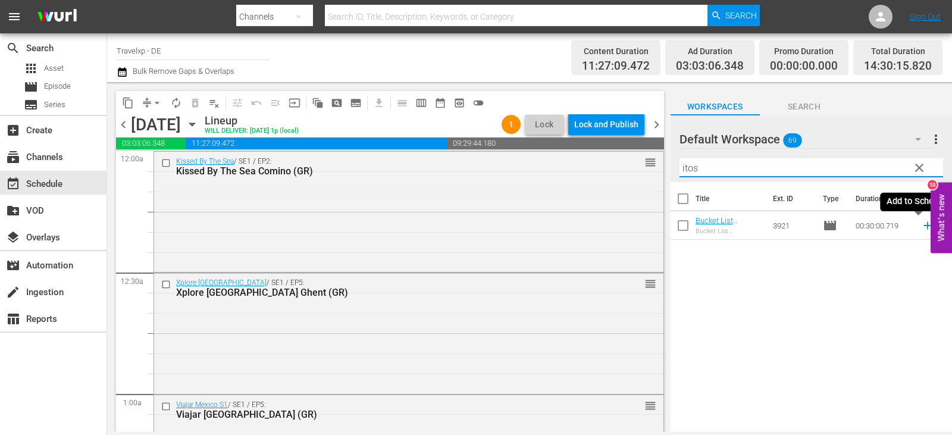
click at [923, 225] on icon at bounding box center [927, 226] width 8 height 8
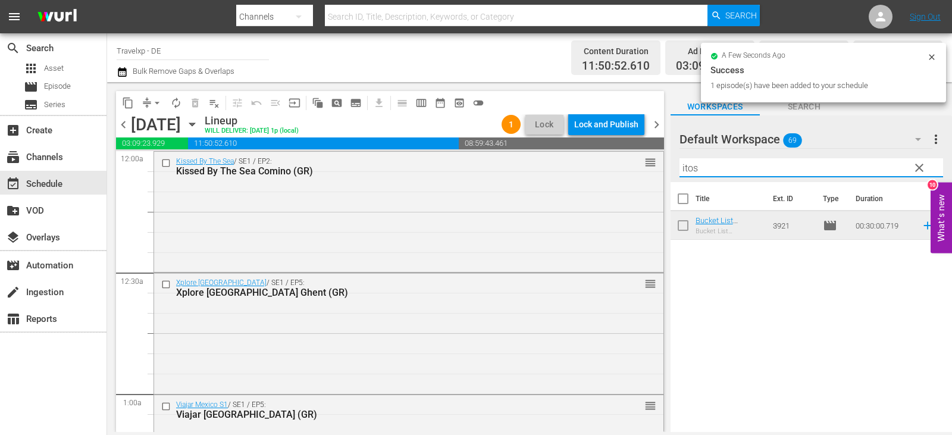
click at [629, 164] on div "content_copy compress arrow_drop_down autorenew_outlined delete_forever_outline…" at bounding box center [529, 257] width 845 height 350
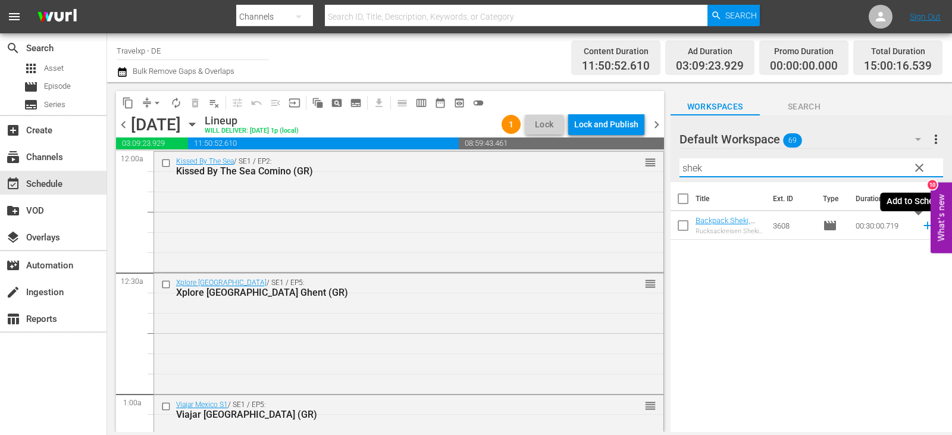
click at [923, 225] on icon at bounding box center [927, 226] width 8 height 8
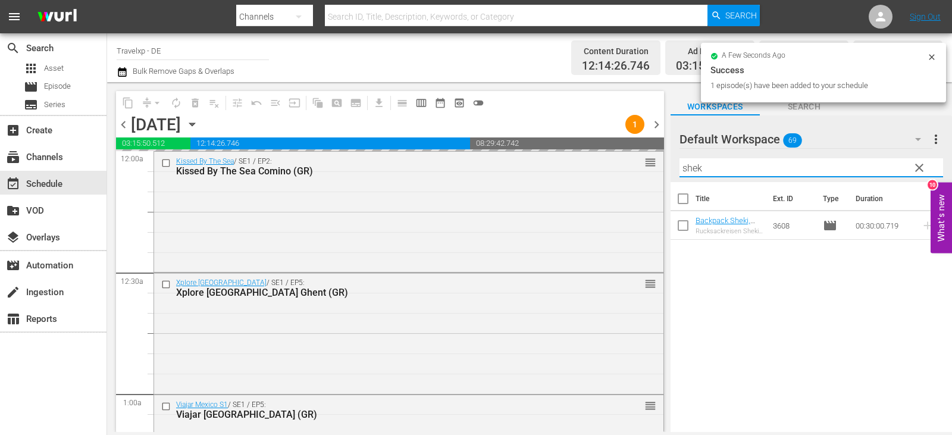
click at [624, 169] on div "content_copy compress arrow_drop_down autorenew_outlined delete_forever_outline…" at bounding box center [529, 257] width 845 height 350
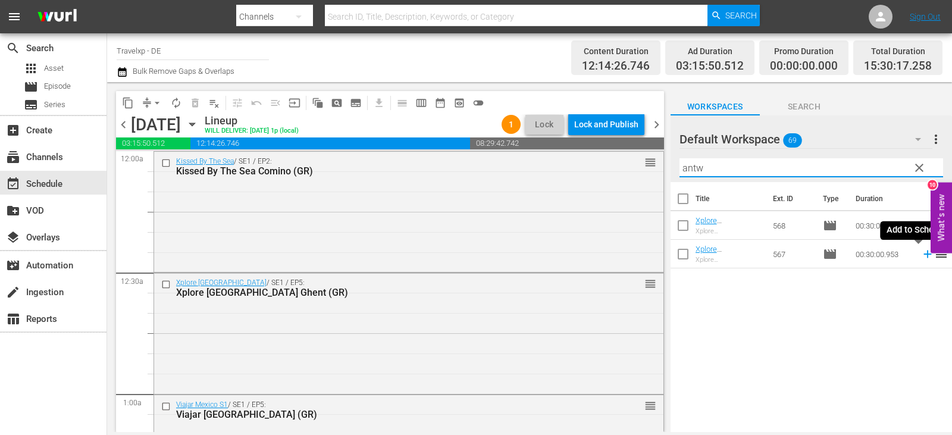
click at [921, 252] on icon at bounding box center [927, 253] width 13 height 13
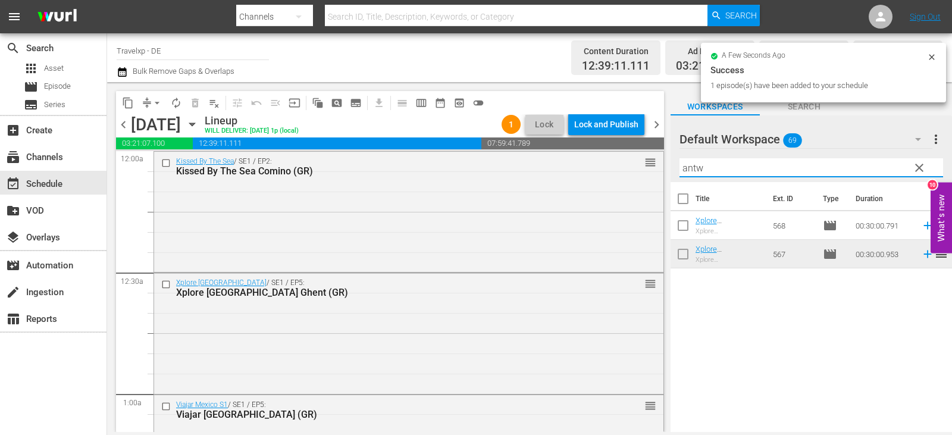
drag, startPoint x: 741, startPoint y: 169, endPoint x: 670, endPoint y: 168, distance: 70.8
click at [670, 168] on div "Default Workspace 69 Default more_vert clear Filter by Title antw" at bounding box center [810, 148] width 281 height 67
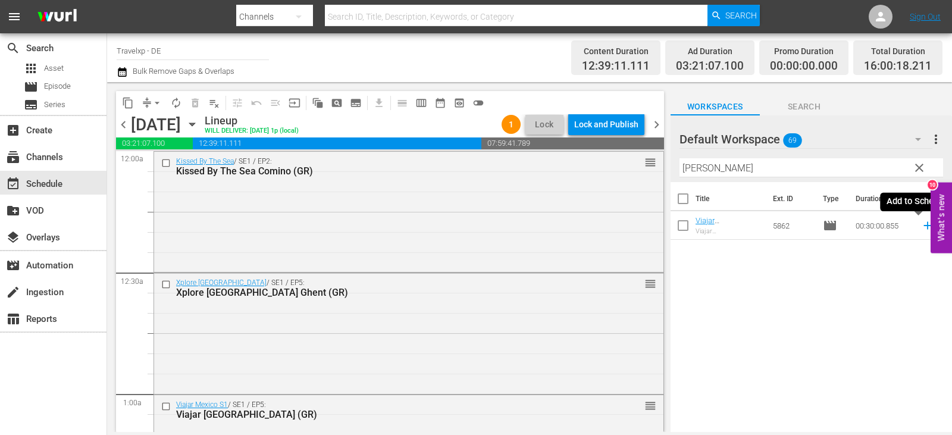
click at [921, 231] on icon at bounding box center [927, 225] width 13 height 13
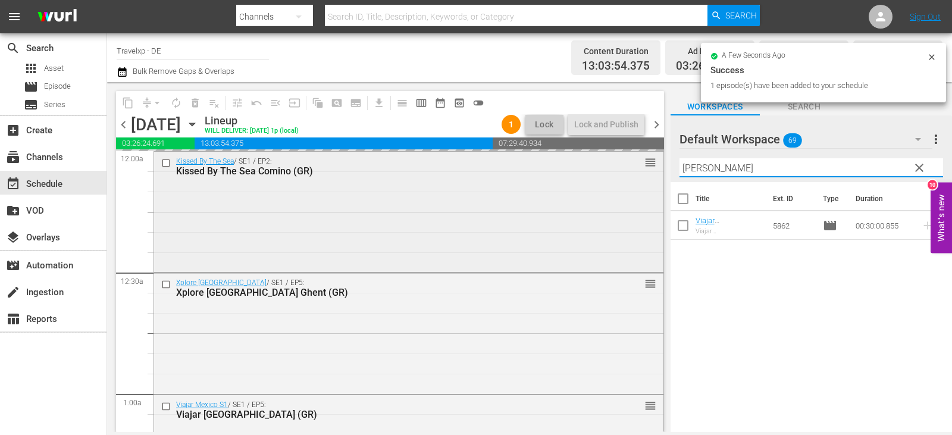
click at [639, 169] on div "content_copy compress arrow_drop_down autorenew_outlined delete_forever_outline…" at bounding box center [529, 257] width 845 height 350
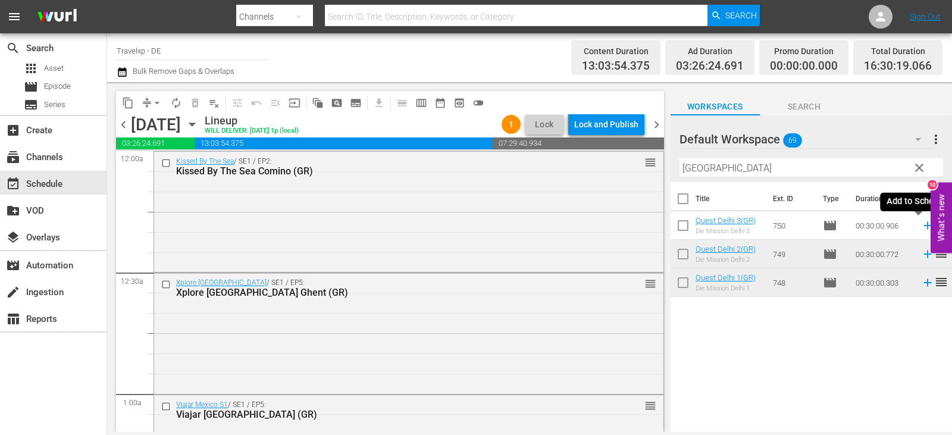
click at [921, 224] on icon at bounding box center [927, 225] width 13 height 13
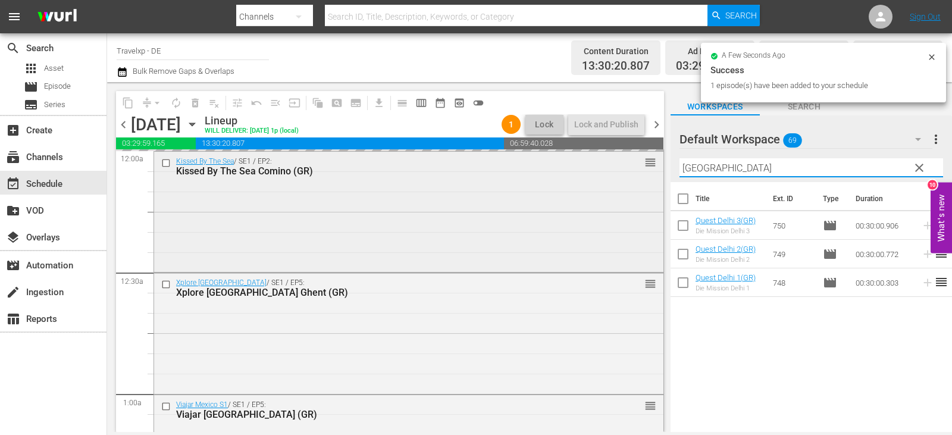
click at [654, 168] on div "content_copy compress arrow_drop_down autorenew_outlined delete_forever_outline…" at bounding box center [529, 257] width 845 height 350
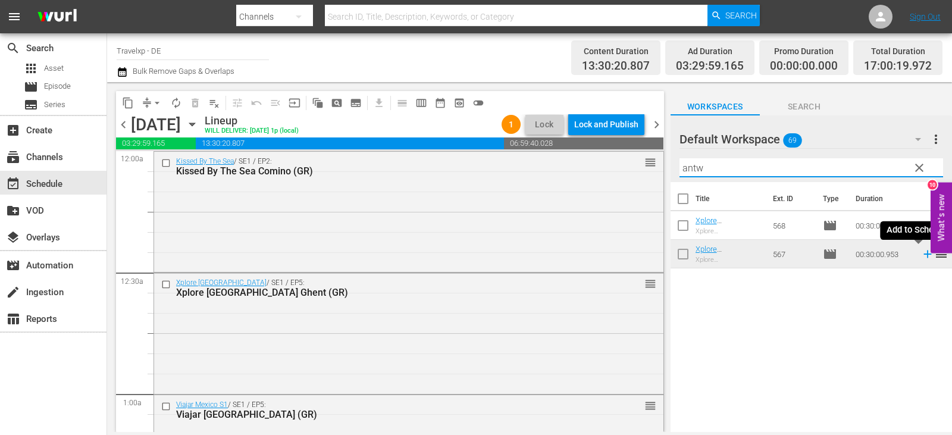
click at [923, 253] on icon at bounding box center [927, 254] width 8 height 8
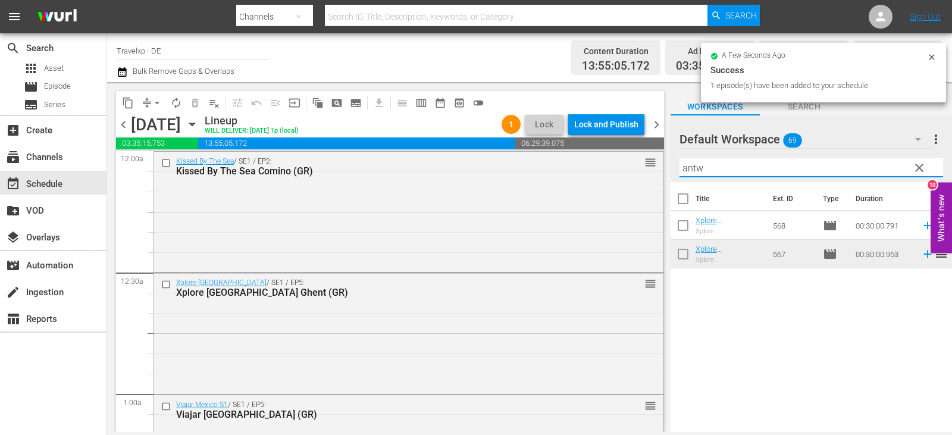
drag, startPoint x: 714, startPoint y: 171, endPoint x: 669, endPoint y: 174, distance: 45.3
click at [669, 174] on div "content_copy compress arrow_drop_down autorenew_outlined delete_forever_outline…" at bounding box center [529, 257] width 845 height 350
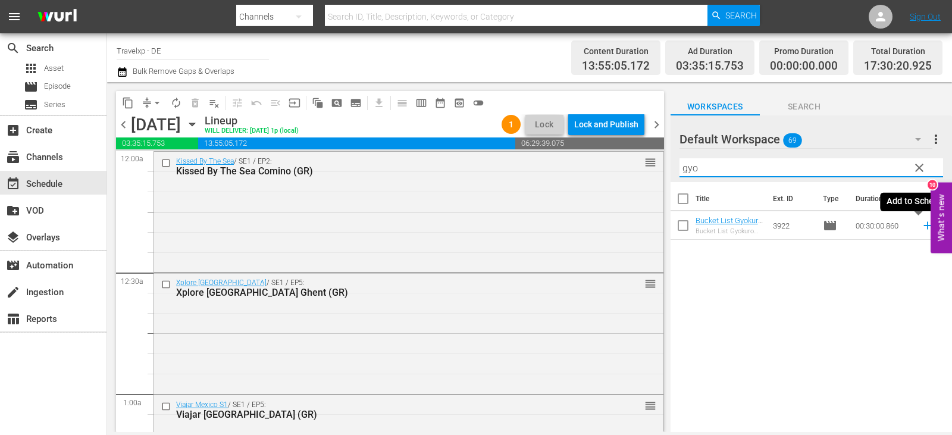
click at [923, 227] on icon at bounding box center [927, 226] width 8 height 8
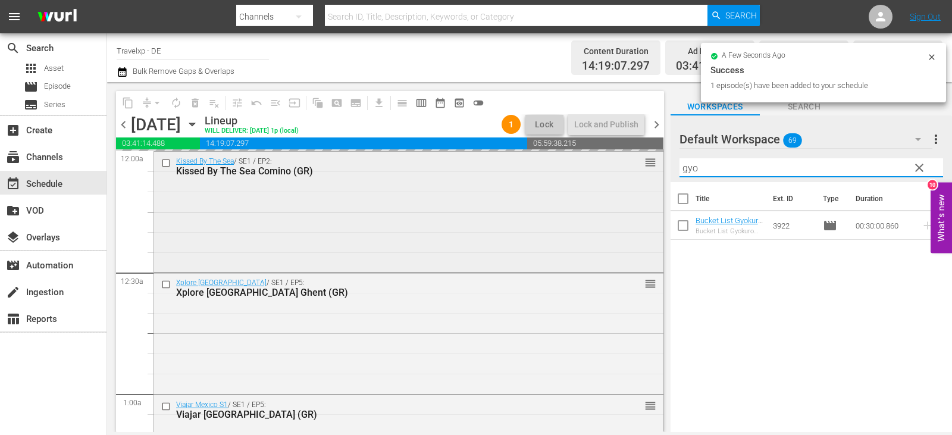
drag, startPoint x: 700, startPoint y: 167, endPoint x: 638, endPoint y: 177, distance: 62.0
click at [638, 177] on div "content_copy compress arrow_drop_down autorenew_outlined delete_forever_outline…" at bounding box center [529, 257] width 845 height 350
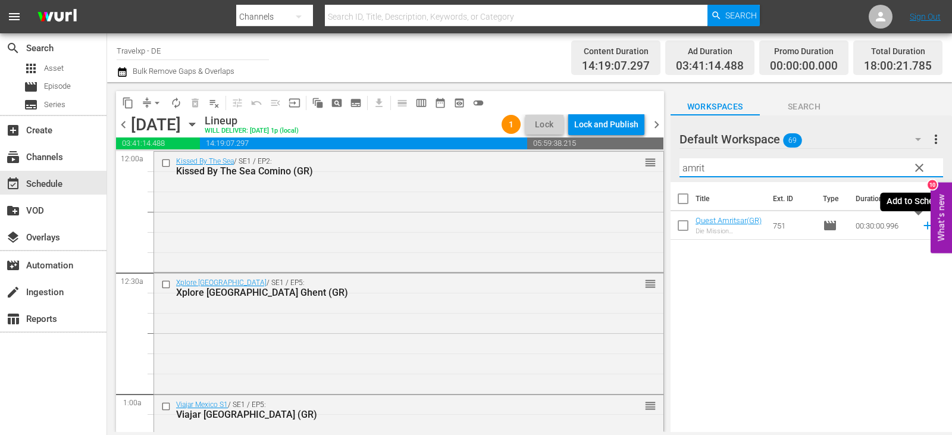
click at [921, 228] on icon at bounding box center [927, 225] width 13 height 13
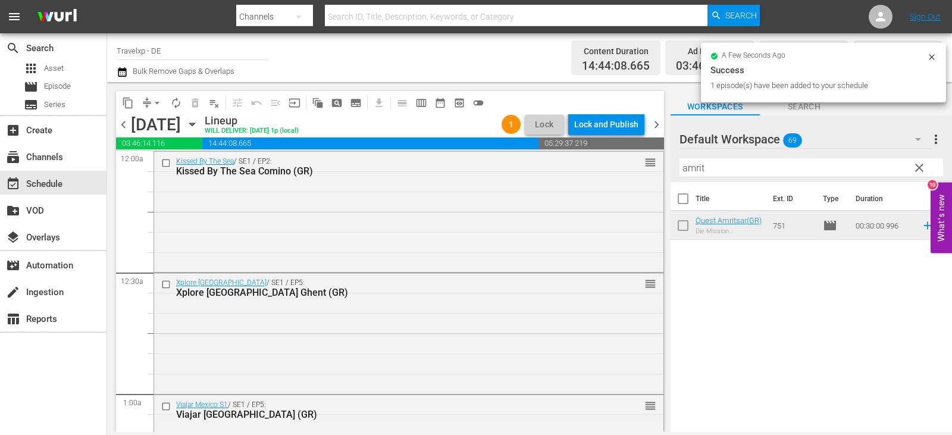
click at [607, 171] on div "content_copy compress arrow_drop_down autorenew_outlined delete_forever_outline…" at bounding box center [529, 257] width 845 height 350
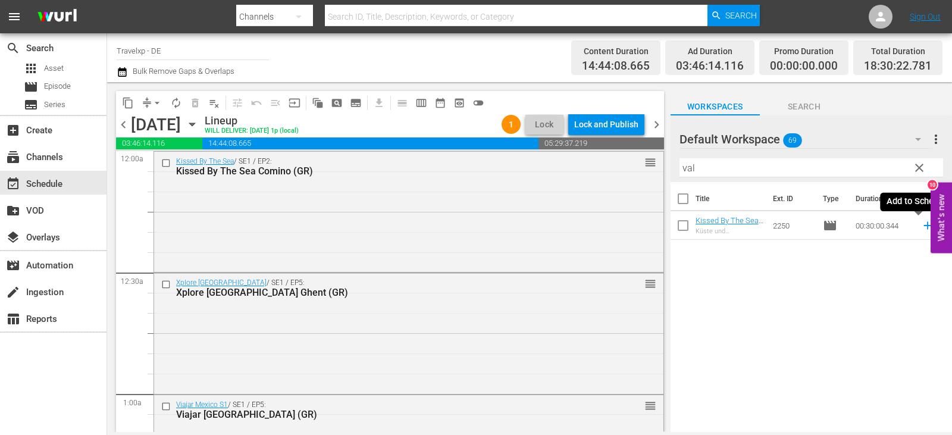
click at [923, 226] on icon at bounding box center [927, 226] width 8 height 8
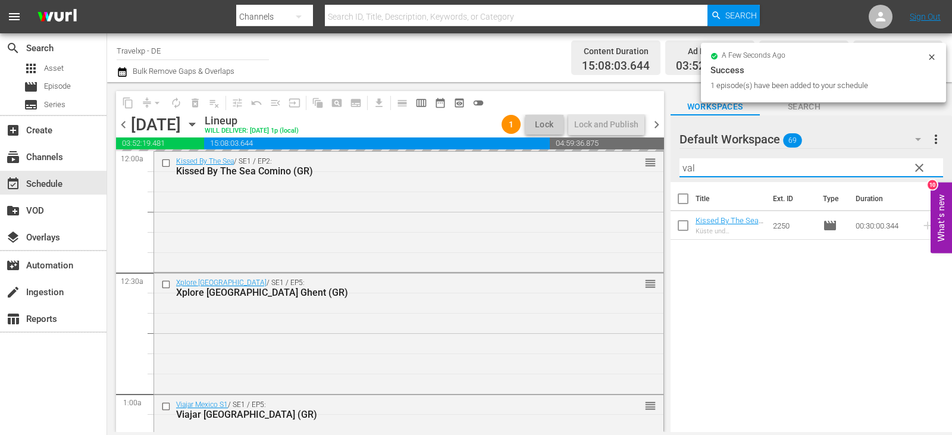
drag, startPoint x: 705, startPoint y: 165, endPoint x: 662, endPoint y: 174, distance: 43.7
click at [662, 174] on div "content_copy compress arrow_drop_down autorenew_outlined delete_forever_outline…" at bounding box center [529, 257] width 845 height 350
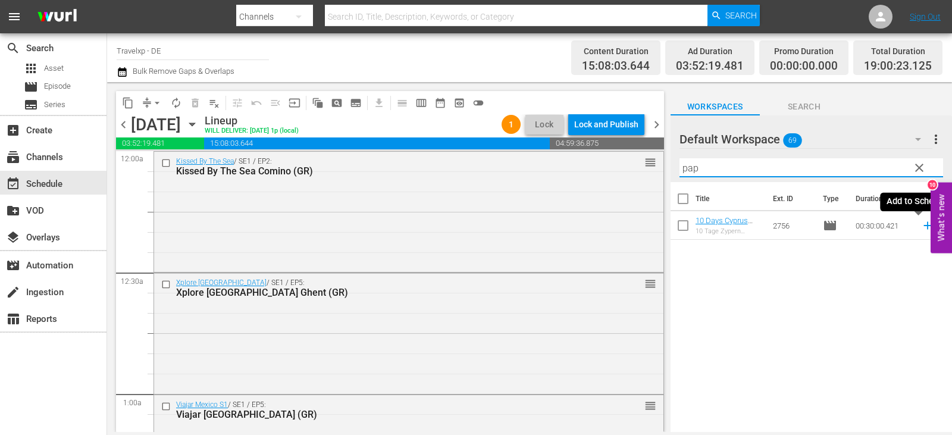
click at [921, 230] on icon at bounding box center [927, 225] width 13 height 13
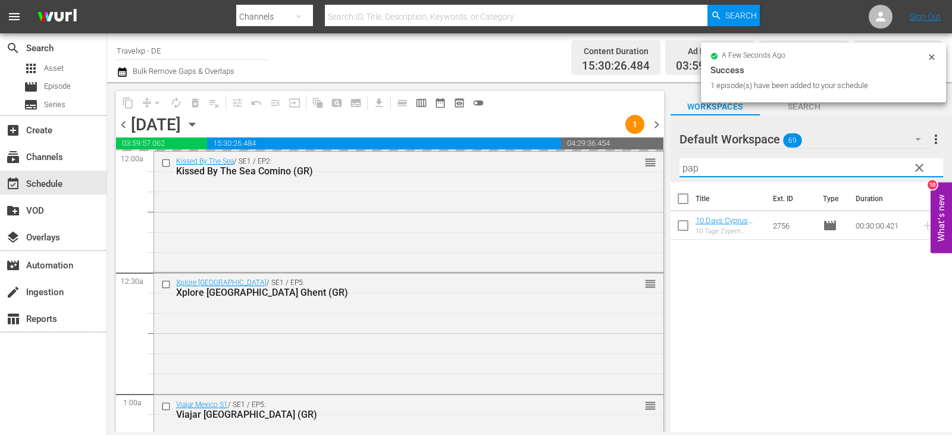
drag, startPoint x: 693, startPoint y: 170, endPoint x: 669, endPoint y: 170, distance: 23.8
click at [669, 170] on div "content_copy compress arrow_drop_down autorenew_outlined delete_forever_outline…" at bounding box center [529, 257] width 845 height 350
type input "a"
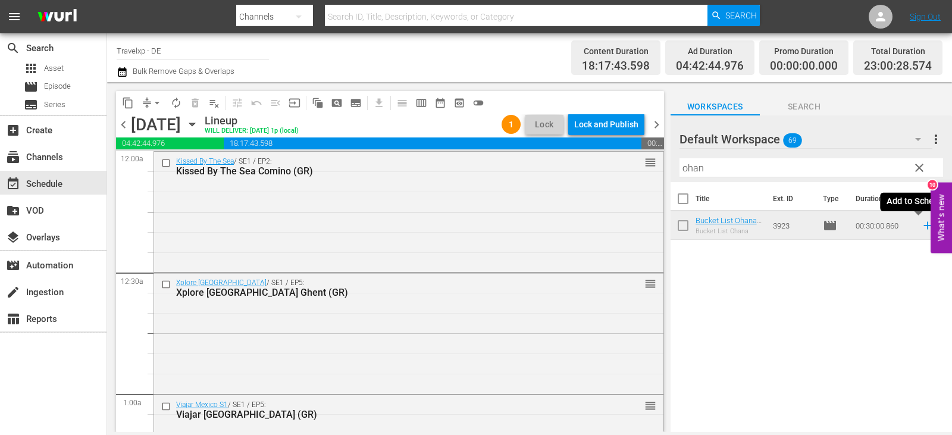
click at [921, 230] on icon at bounding box center [927, 225] width 13 height 13
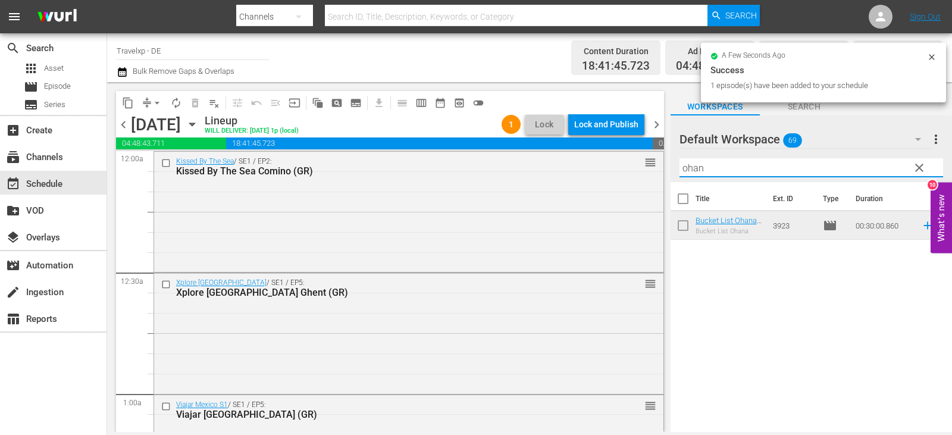
click at [683, 172] on input "ohan" at bounding box center [811, 167] width 264 height 19
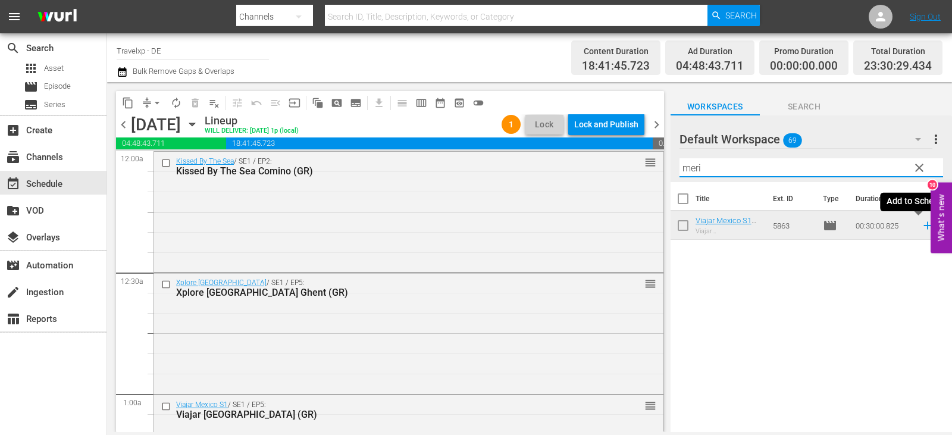
type input "meri"
click at [921, 227] on icon at bounding box center [927, 225] width 13 height 13
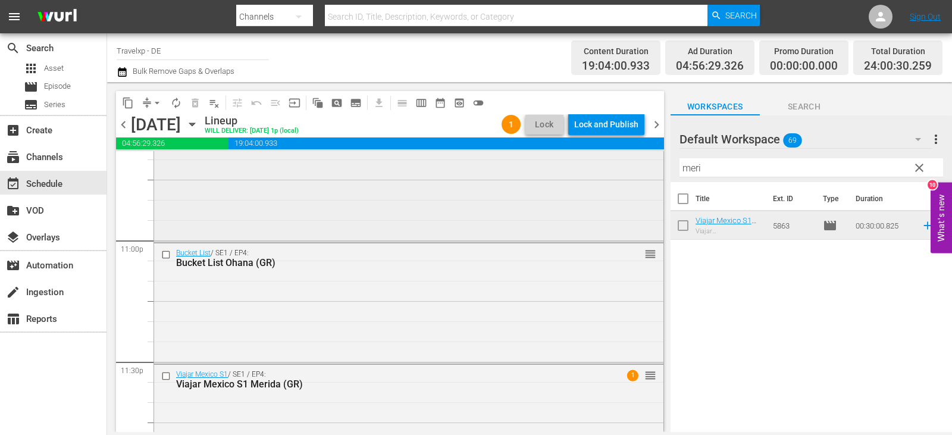
scroll to position [5546, 0]
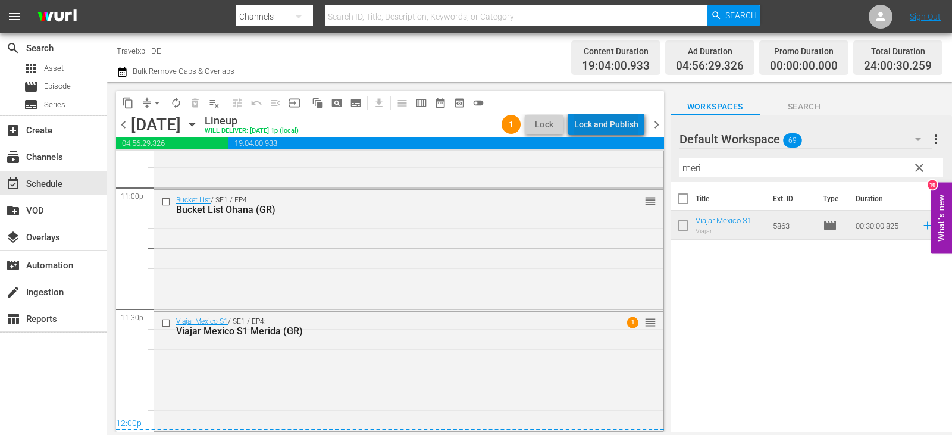
click at [616, 128] on div "Lock and Publish" at bounding box center [606, 124] width 64 height 21
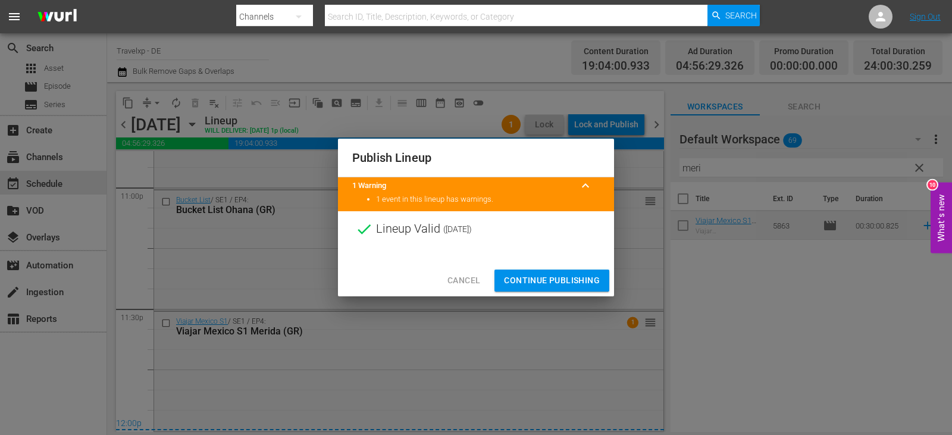
click at [567, 278] on span "Continue Publishing" at bounding box center [552, 280] width 96 height 15
